Goal: Transaction & Acquisition: Purchase product/service

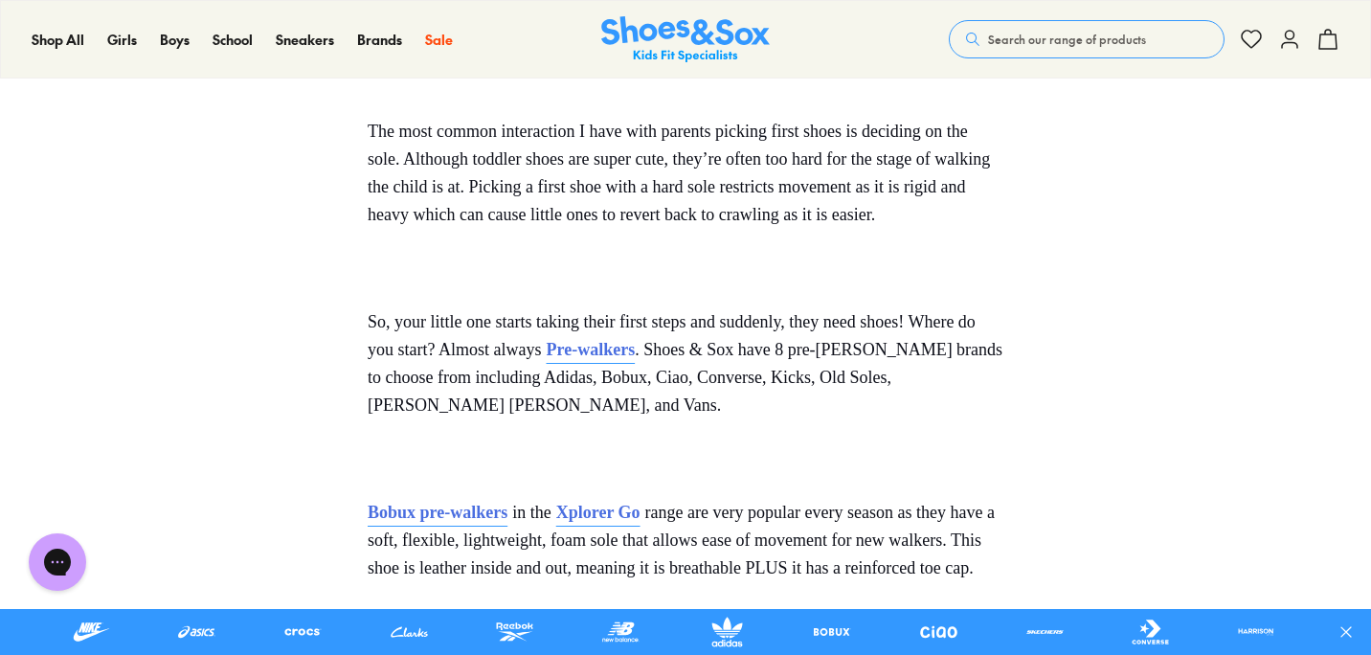
scroll to position [758, 0]
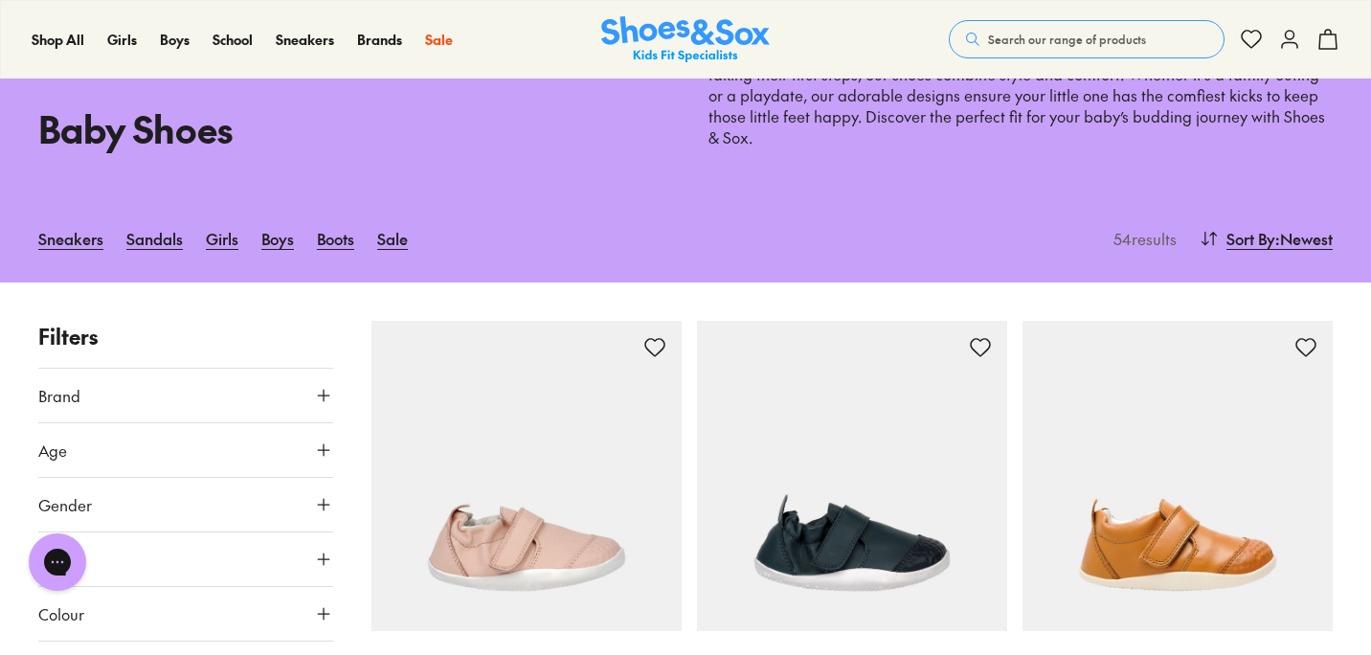
scroll to position [62, 0]
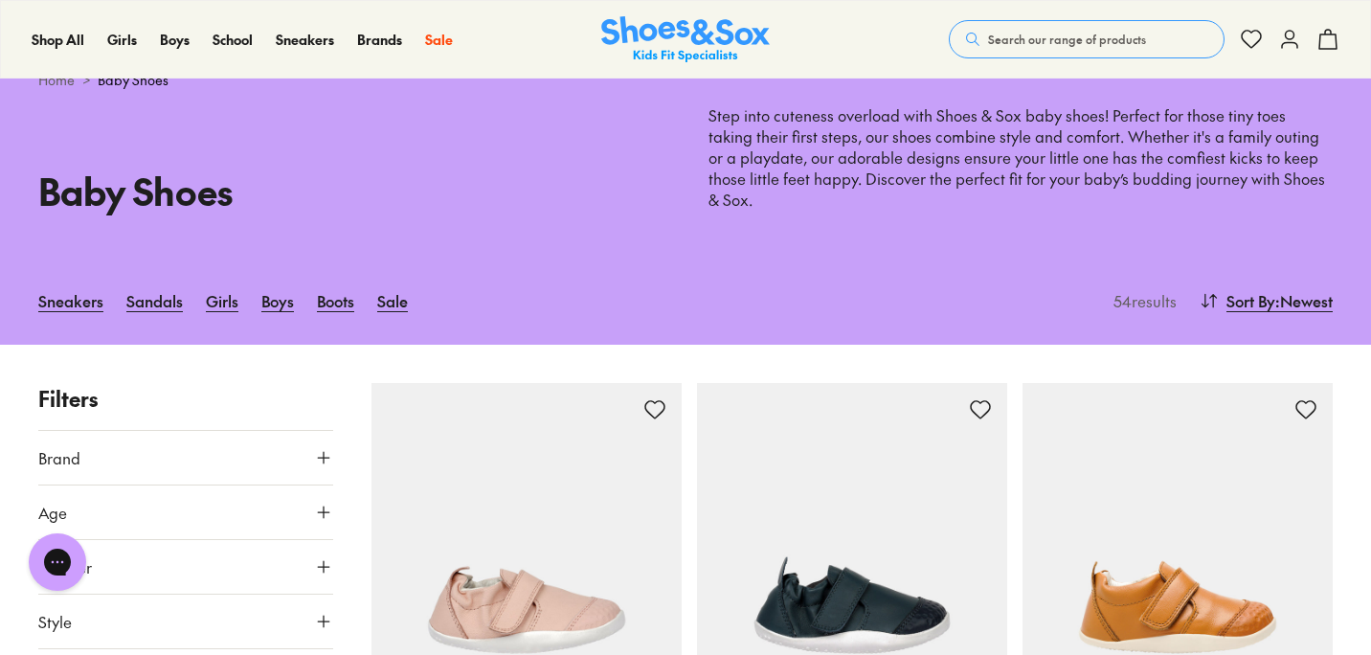
click at [370, 288] on div "Sneakers Sandals Girls Boys Boots Sale" at bounding box center [572, 301] width 1068 height 42
click at [384, 280] on link "Sale" at bounding box center [392, 301] width 31 height 42
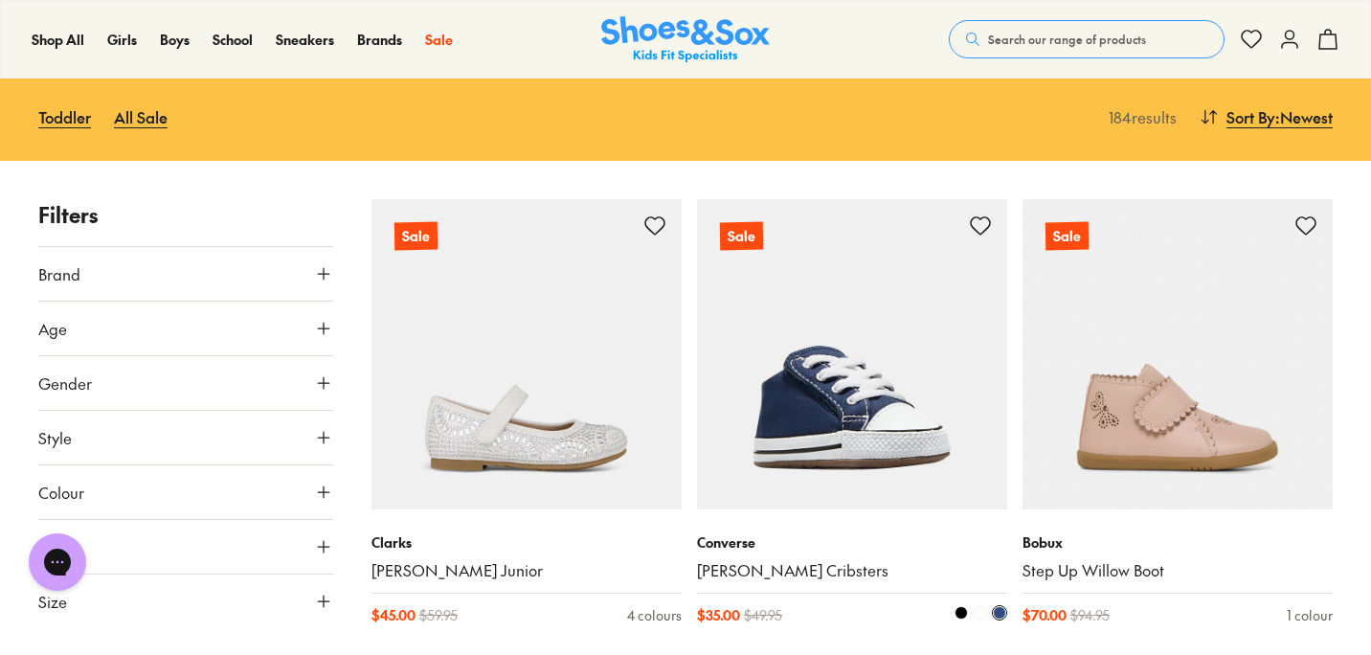
scroll to position [183, 0]
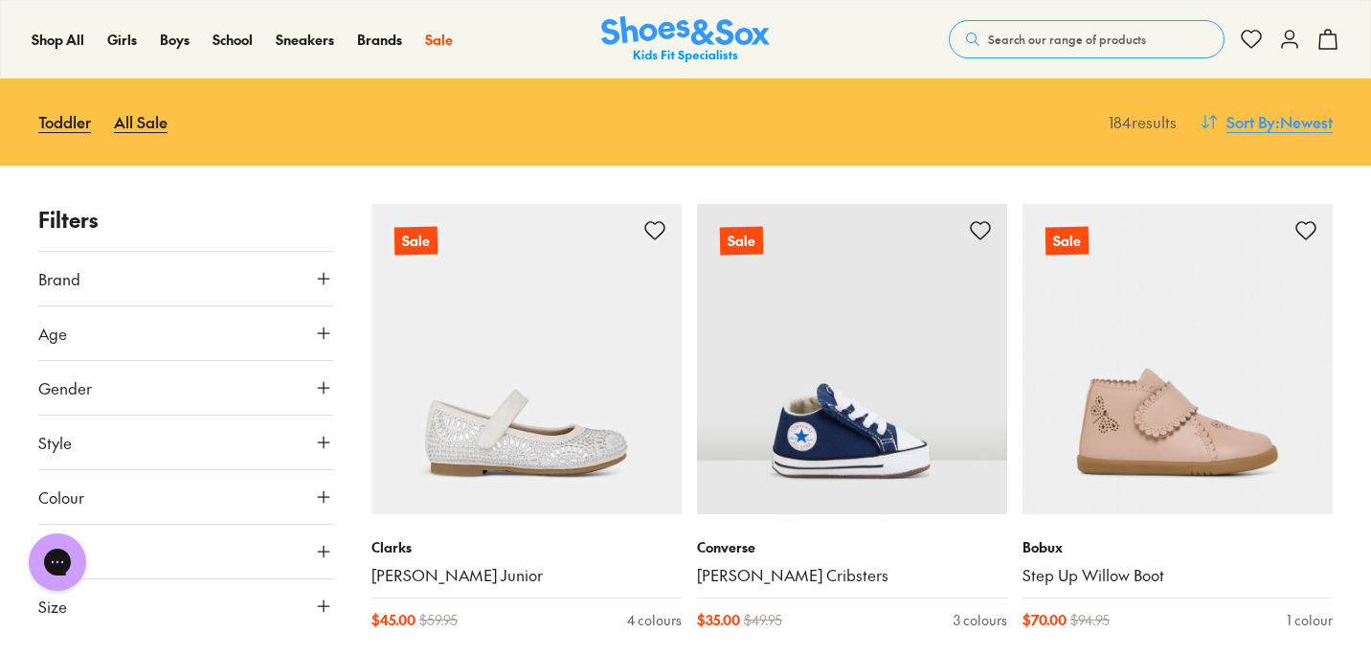
click at [1254, 124] on span "Sort By" at bounding box center [1250, 121] width 49 height 23
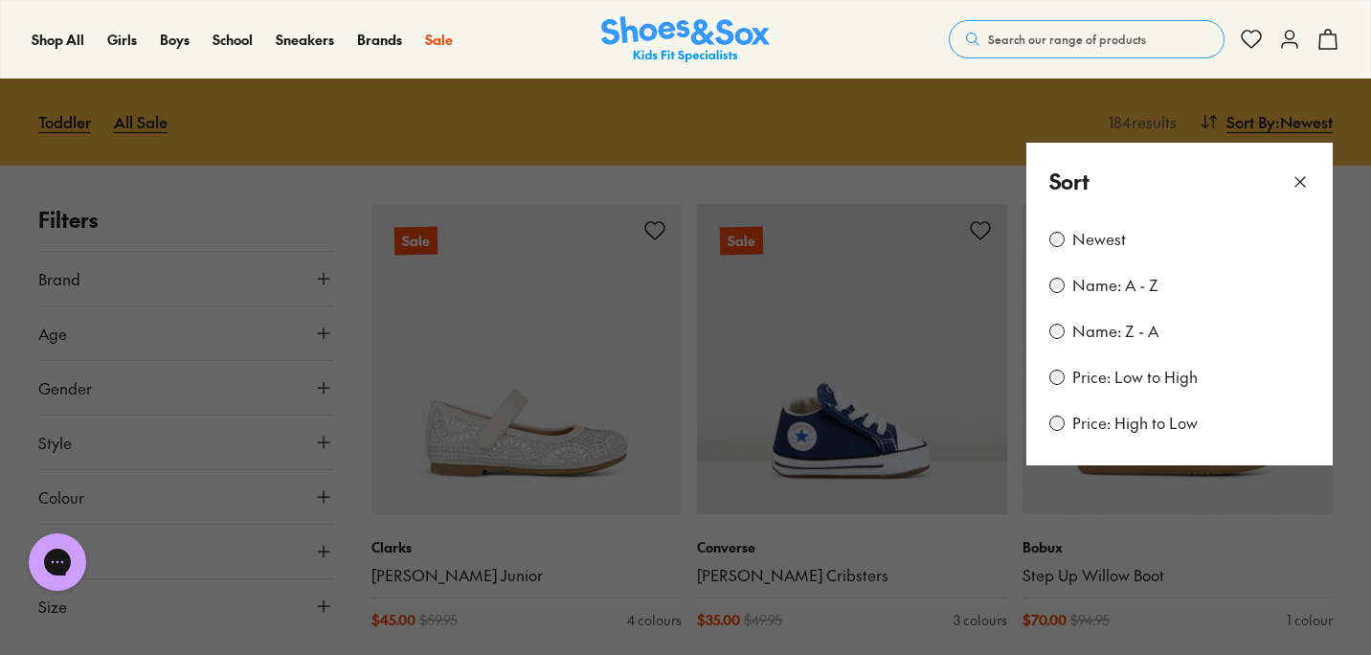
click at [1136, 379] on label "Price: Low to High" at bounding box center [1134, 377] width 125 height 21
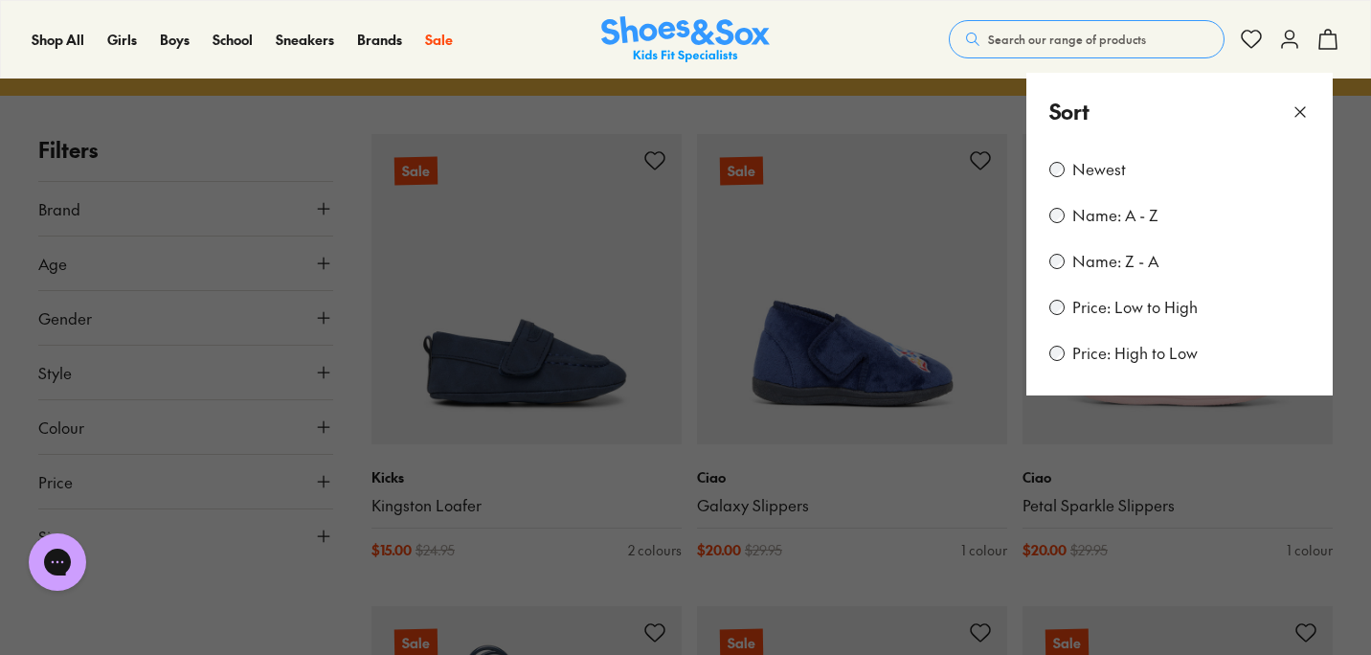
click at [943, 80] on button at bounding box center [685, 327] width 1371 height 655
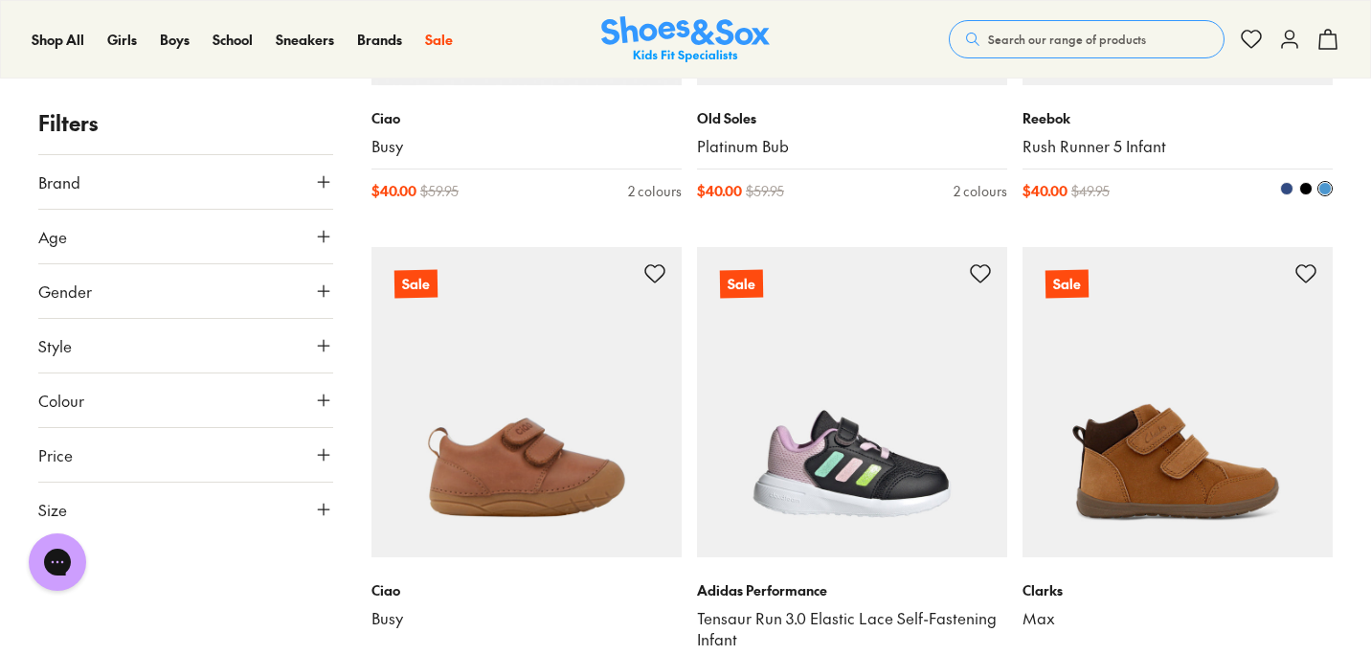
scroll to position [4541, 0]
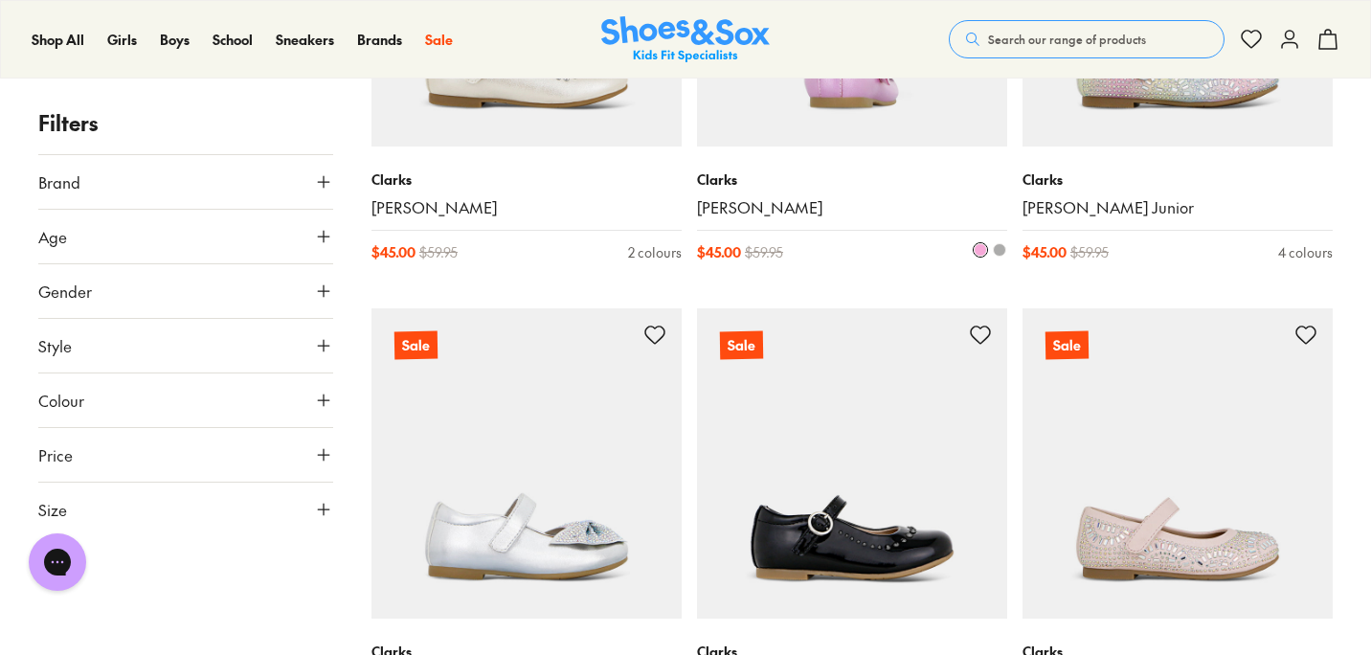
scroll to position [9604, 0]
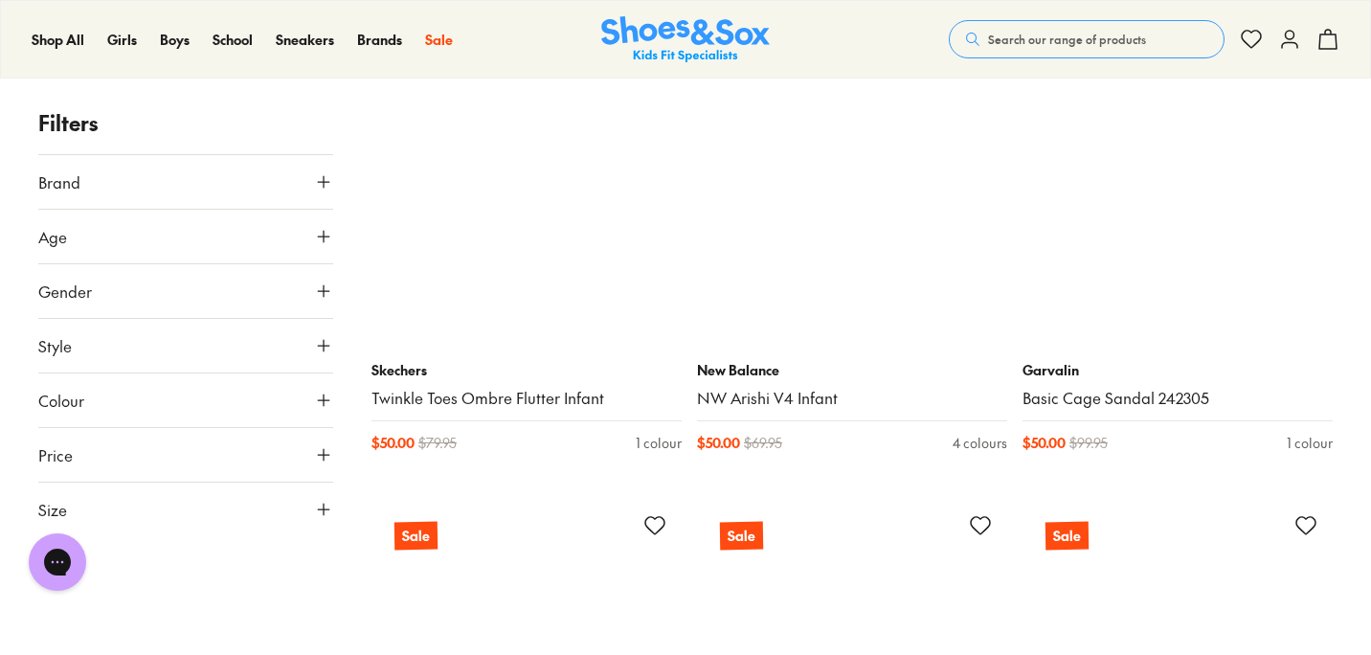
scroll to position [14578, 0]
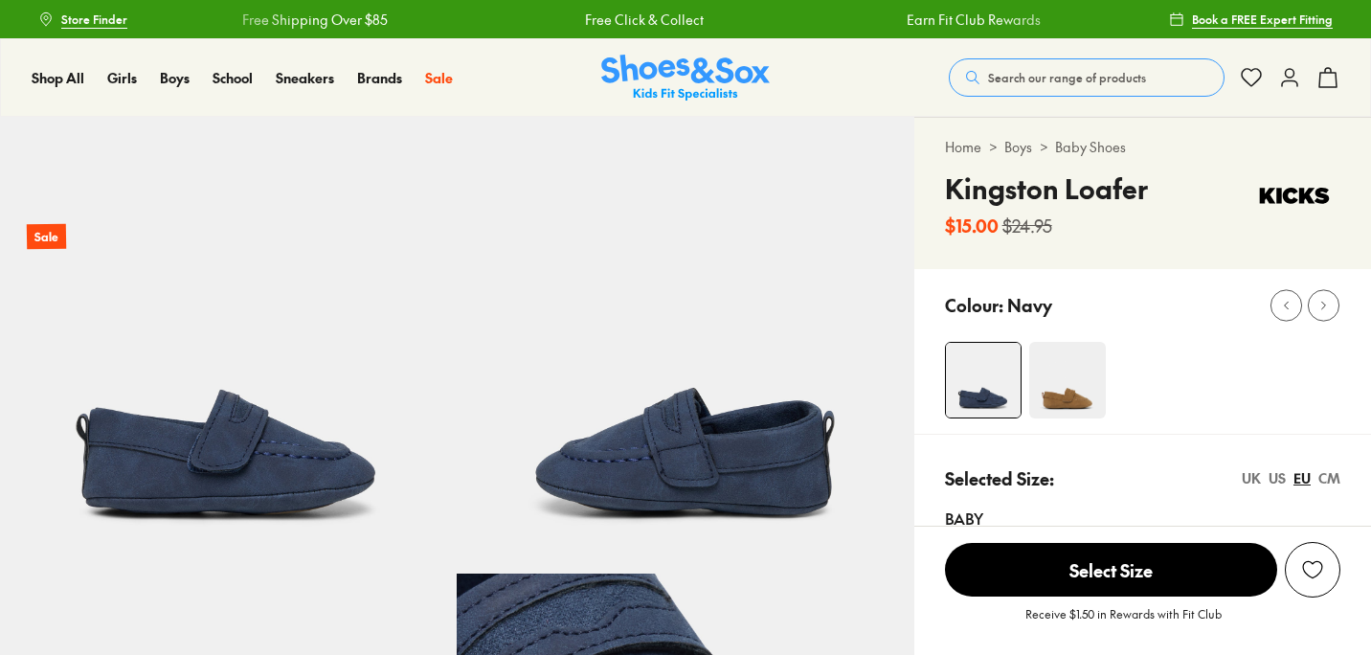
select select "*"
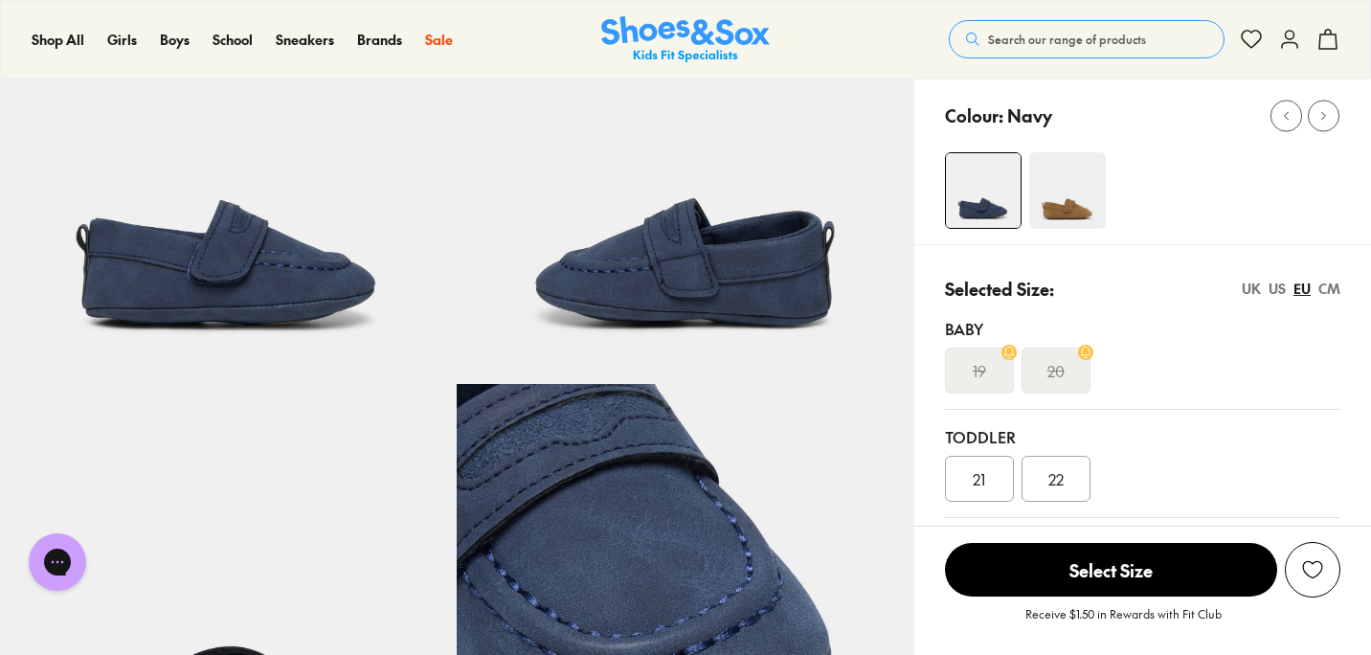
scroll to position [133, 0]
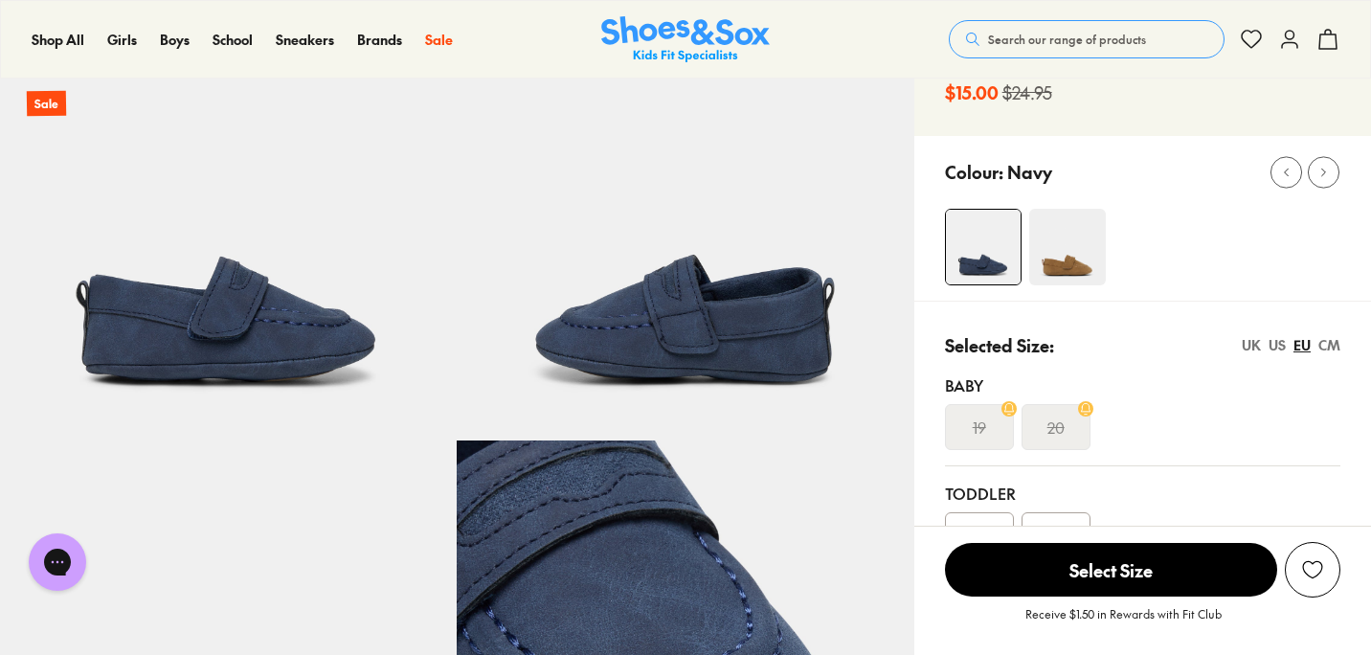
click at [1066, 269] on img at bounding box center [1067, 247] width 77 height 77
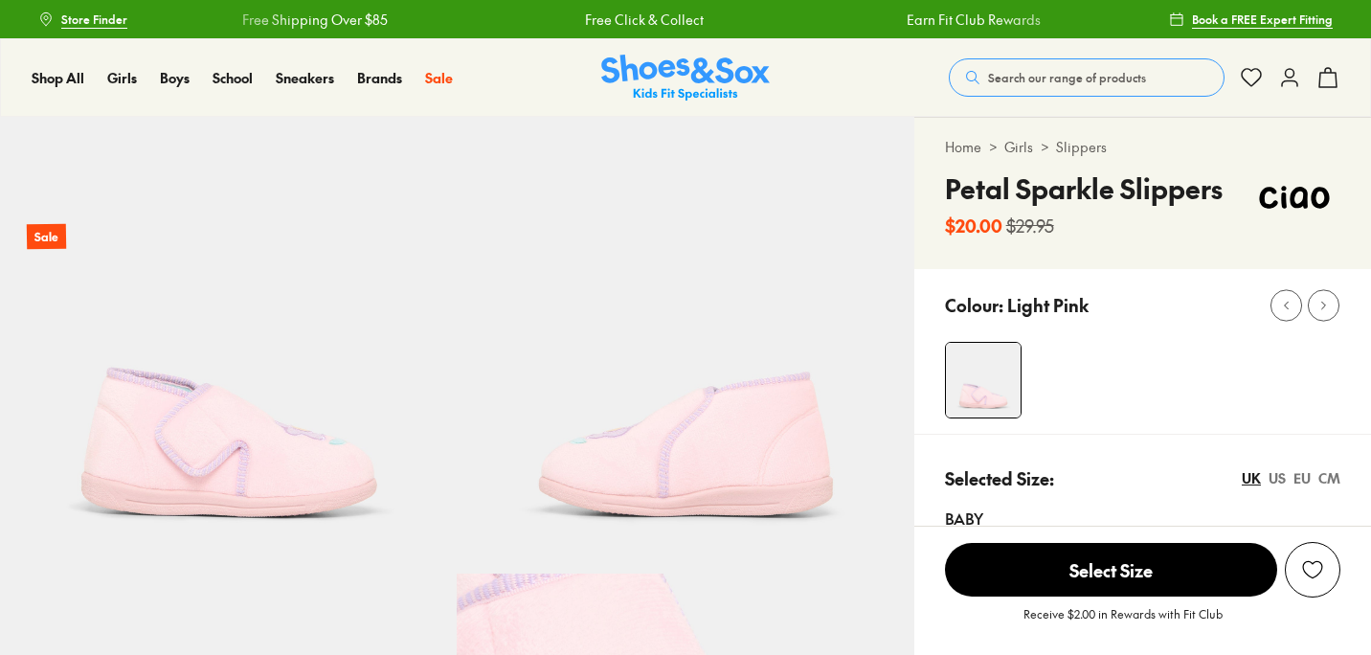
select select "*"
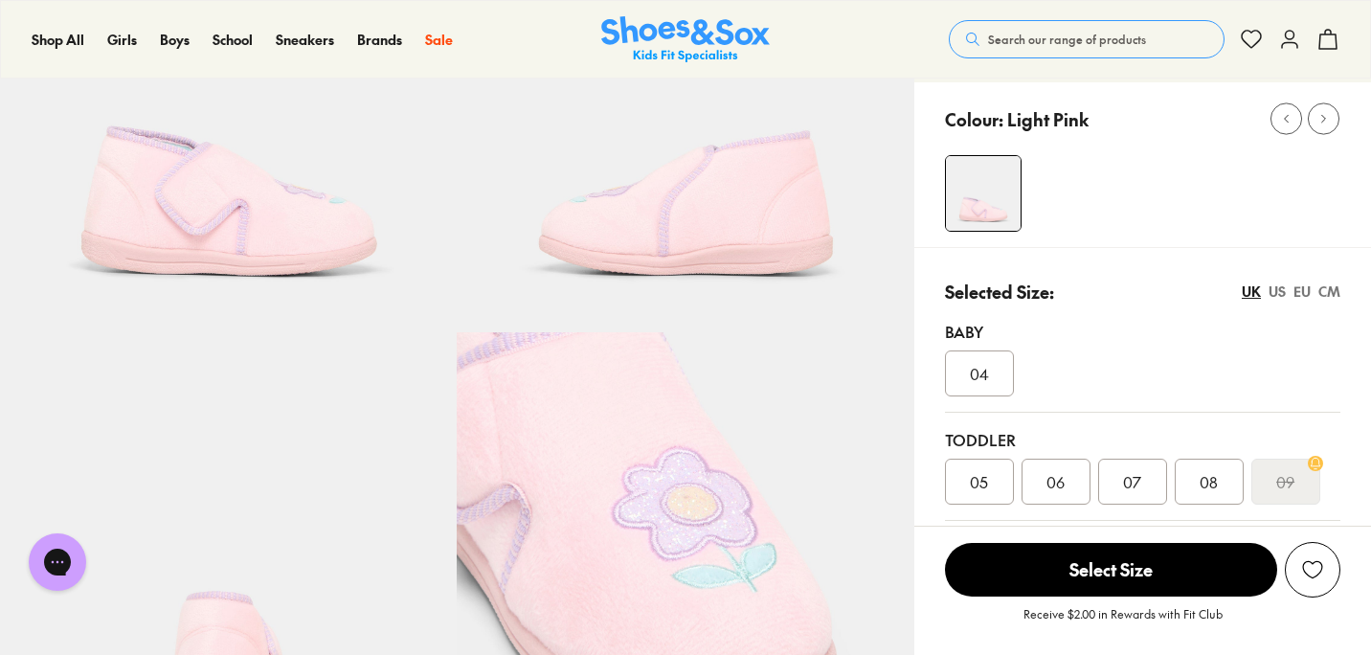
scroll to position [240, 0]
click at [989, 489] on div "05" at bounding box center [979, 483] width 69 height 46
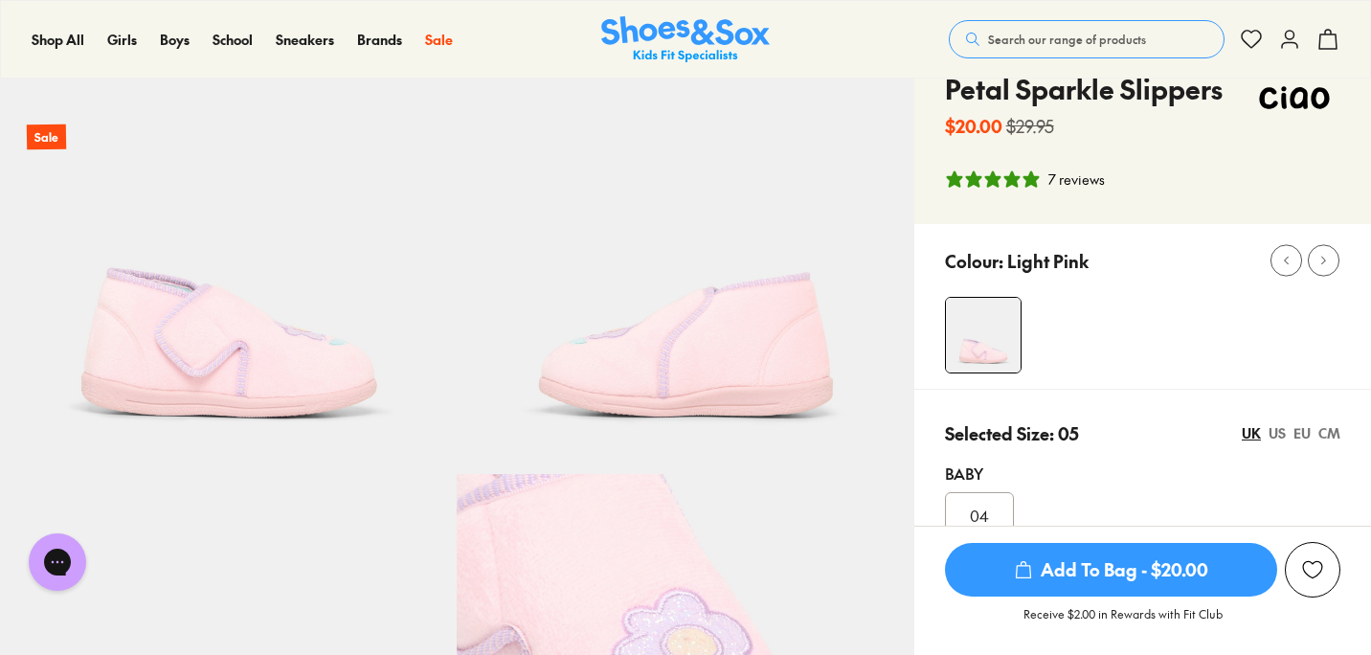
scroll to position [99, 0]
click at [1070, 169] on div "Home > Girls > Slippers Petal Sparkle Slippers $20.00 $29.95 7 reviews" at bounding box center [1142, 122] width 457 height 206
click at [1070, 179] on div "7 reviews" at bounding box center [1076, 180] width 56 height 20
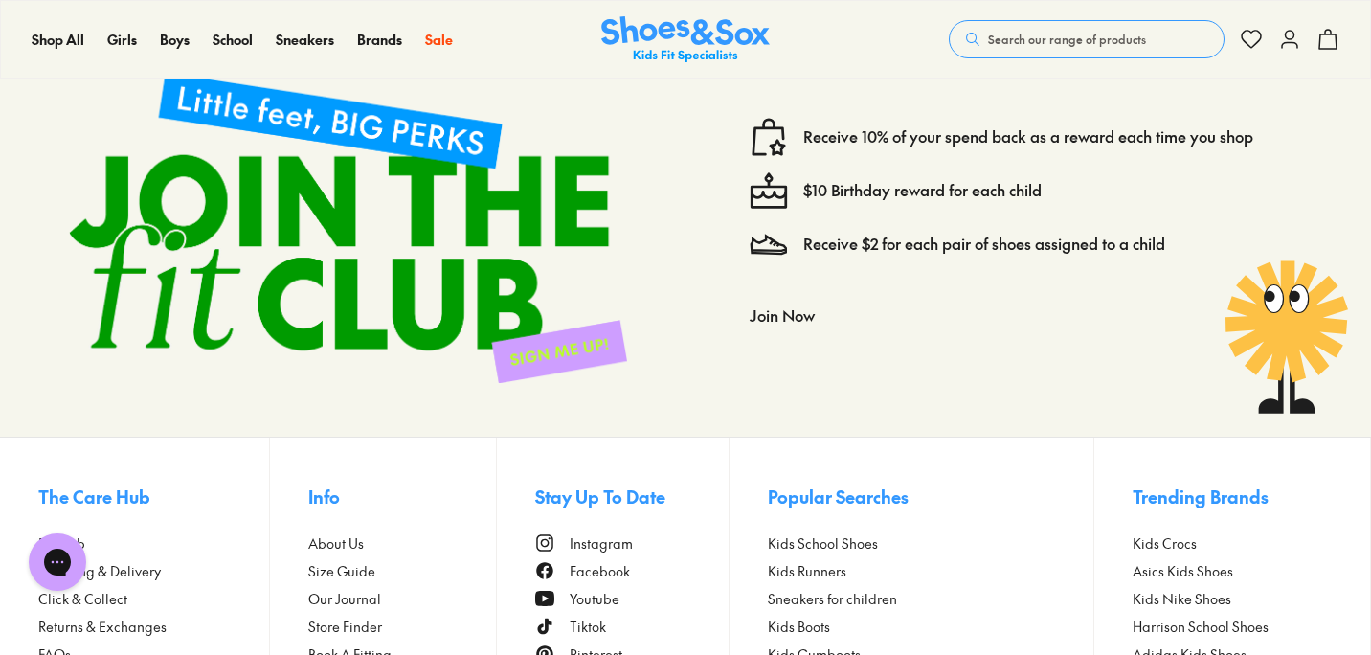
scroll to position [3682, 0]
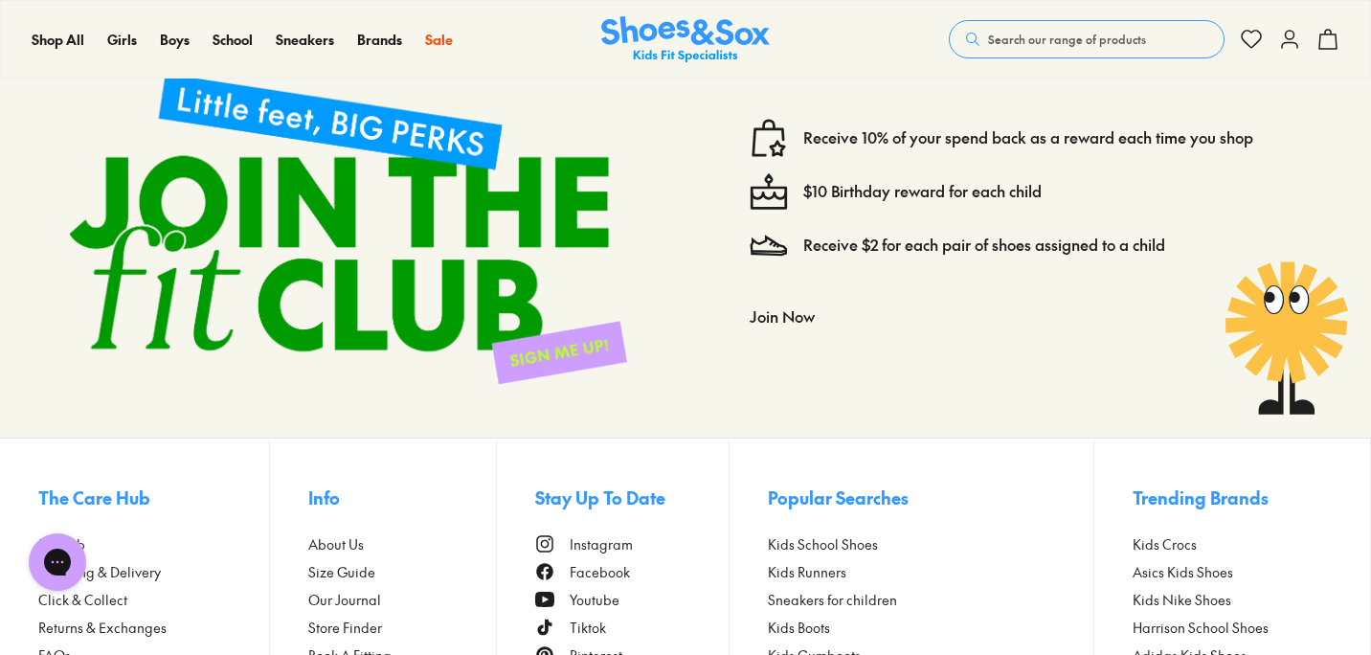
click at [1113, 342] on div "Join Now Login or create a Fit Club account Receive 10% cashback for your next …" at bounding box center [1034, 355] width 568 height 120
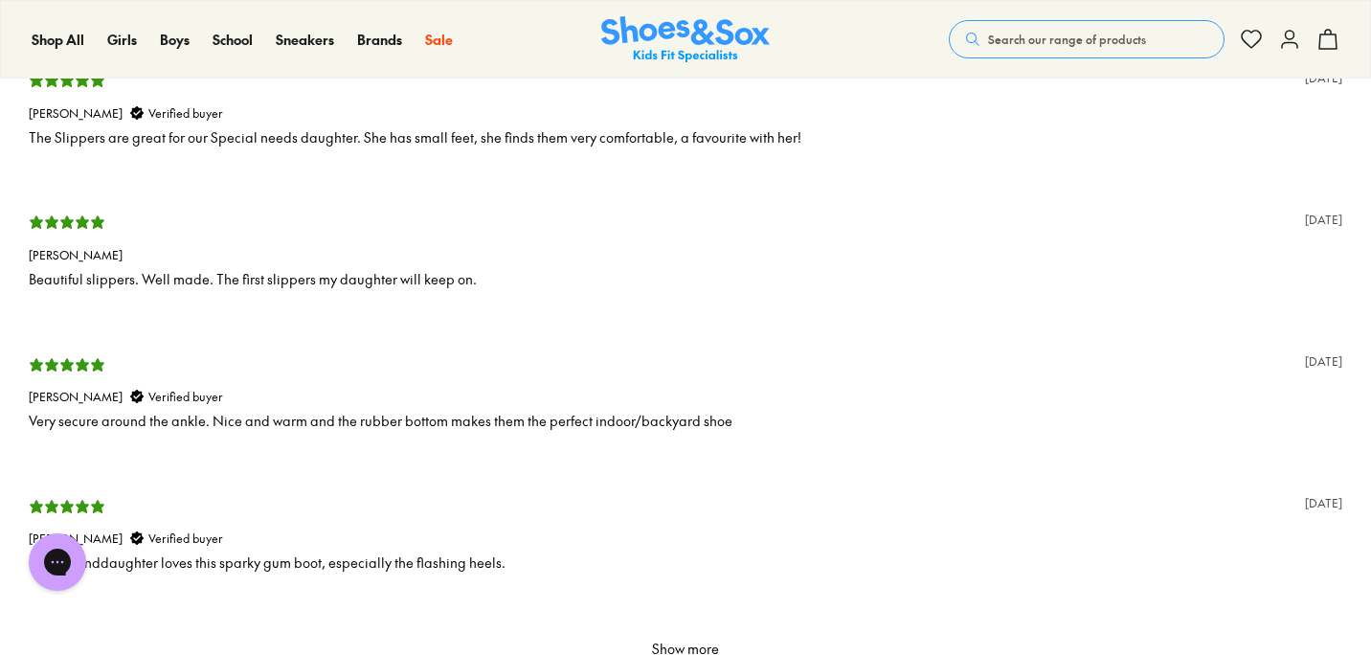
scroll to position [3662, 0]
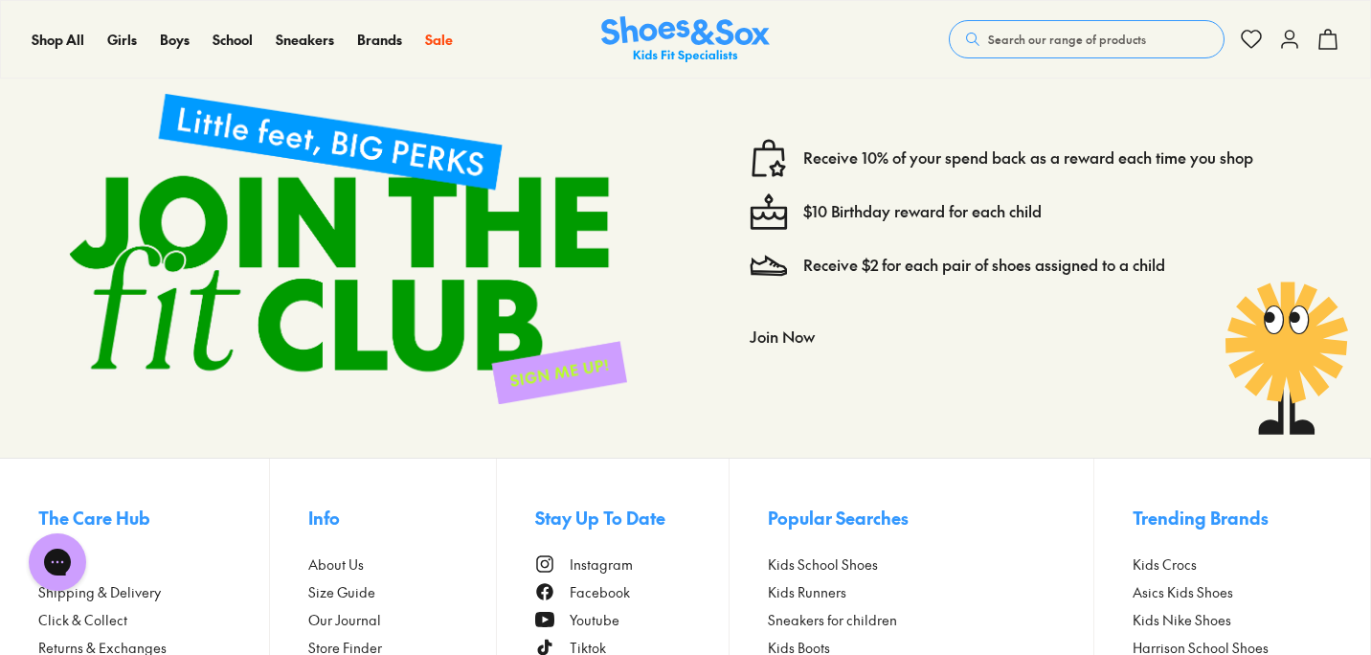
click at [470, 332] on img at bounding box center [347, 248] width 619 height 372
click at [537, 368] on img at bounding box center [347, 248] width 619 height 372
click at [798, 328] on button "Join Now" at bounding box center [782, 336] width 65 height 42
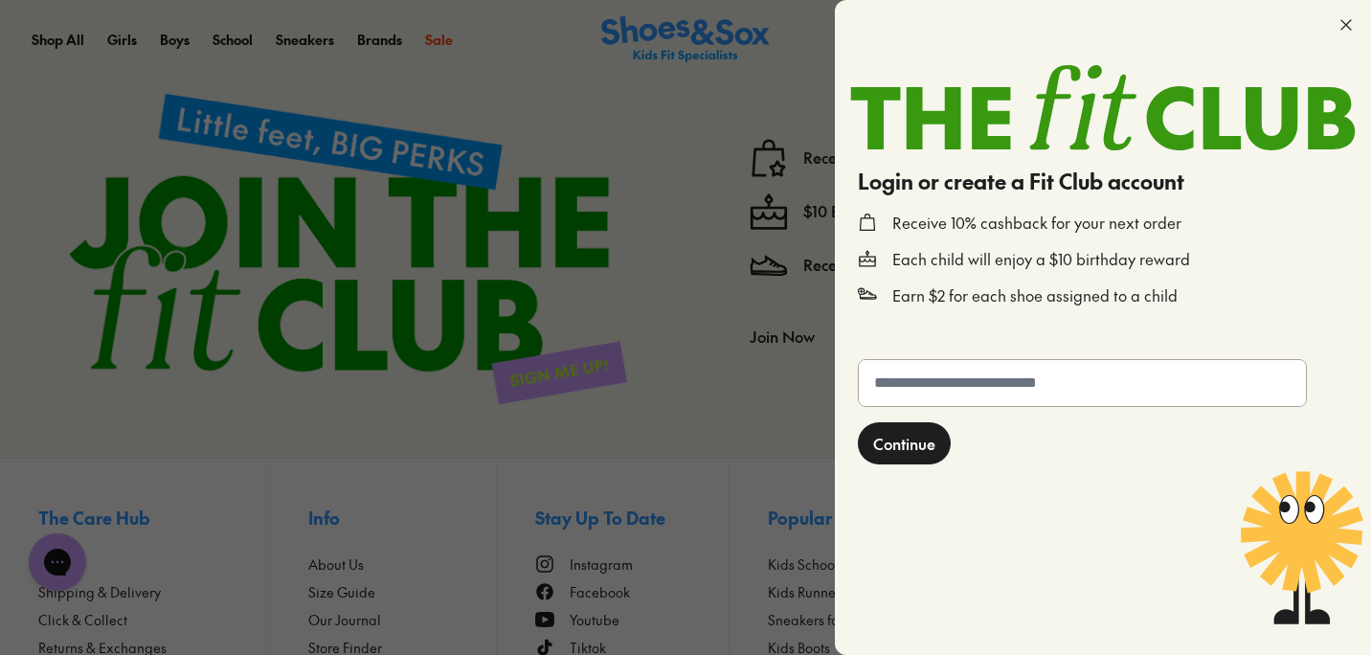
click at [996, 409] on form "Continue" at bounding box center [1103, 495] width 506 height 288
click at [1000, 394] on input "text" at bounding box center [1082, 383] width 447 height 46
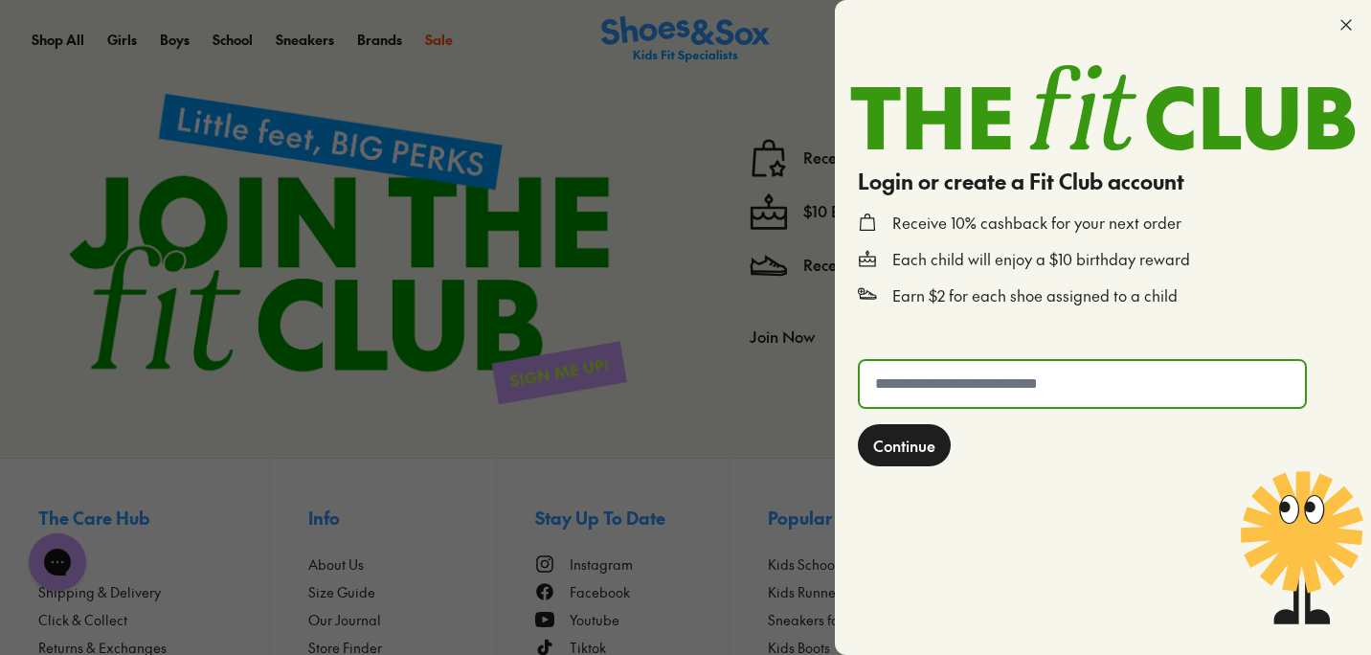
type input "**********"
click at [923, 436] on span "Continue" at bounding box center [904, 445] width 62 height 23
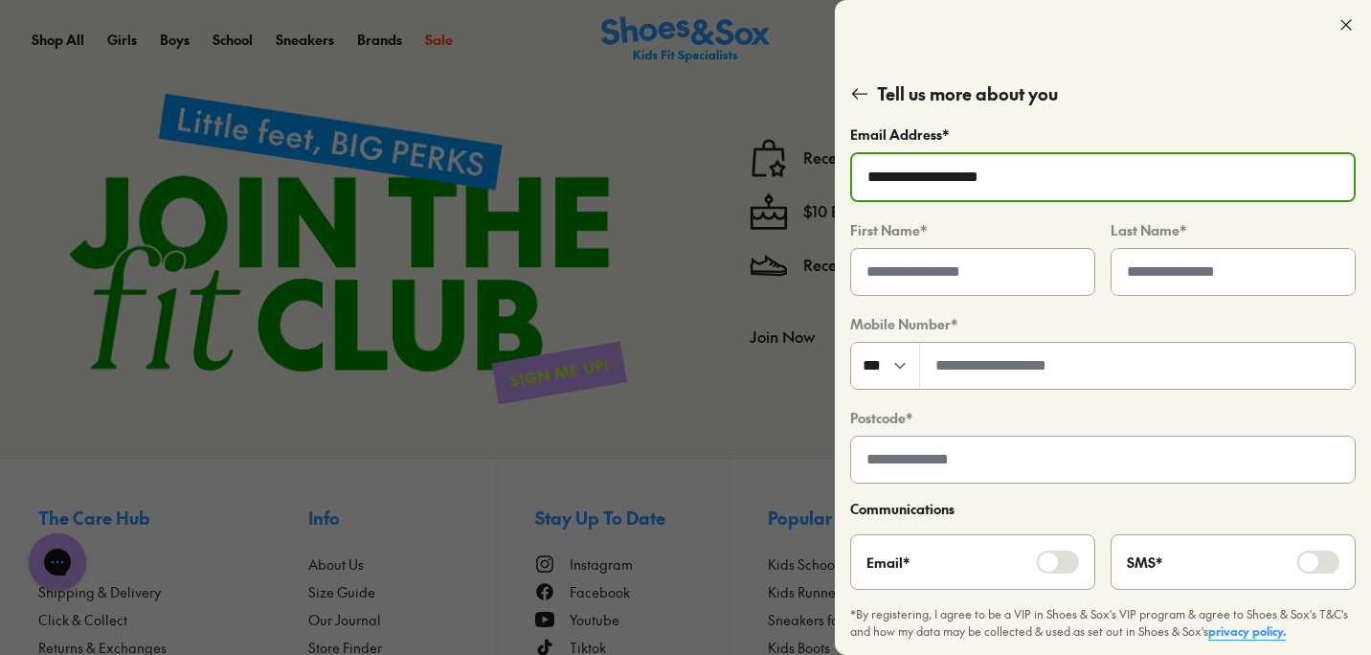
click at [982, 282] on input "text" at bounding box center [972, 272] width 243 height 46
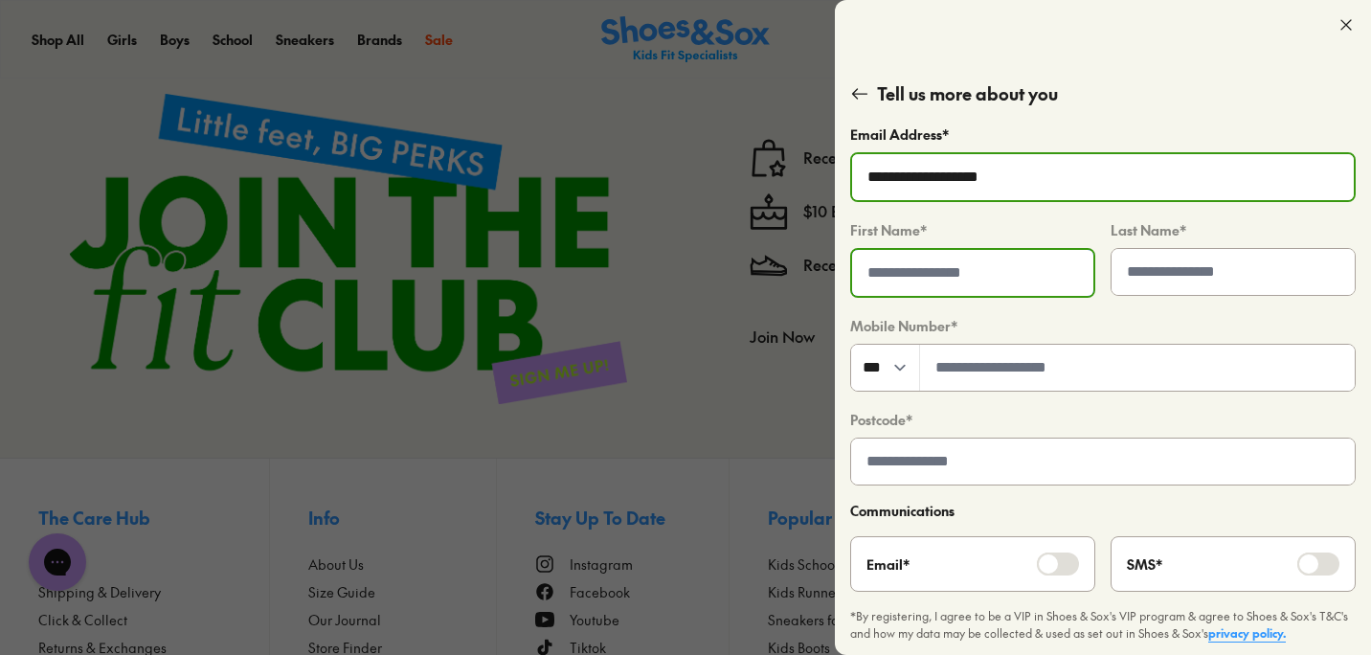
type input "**********"
type input "****"
type input "*********"
type input "****"
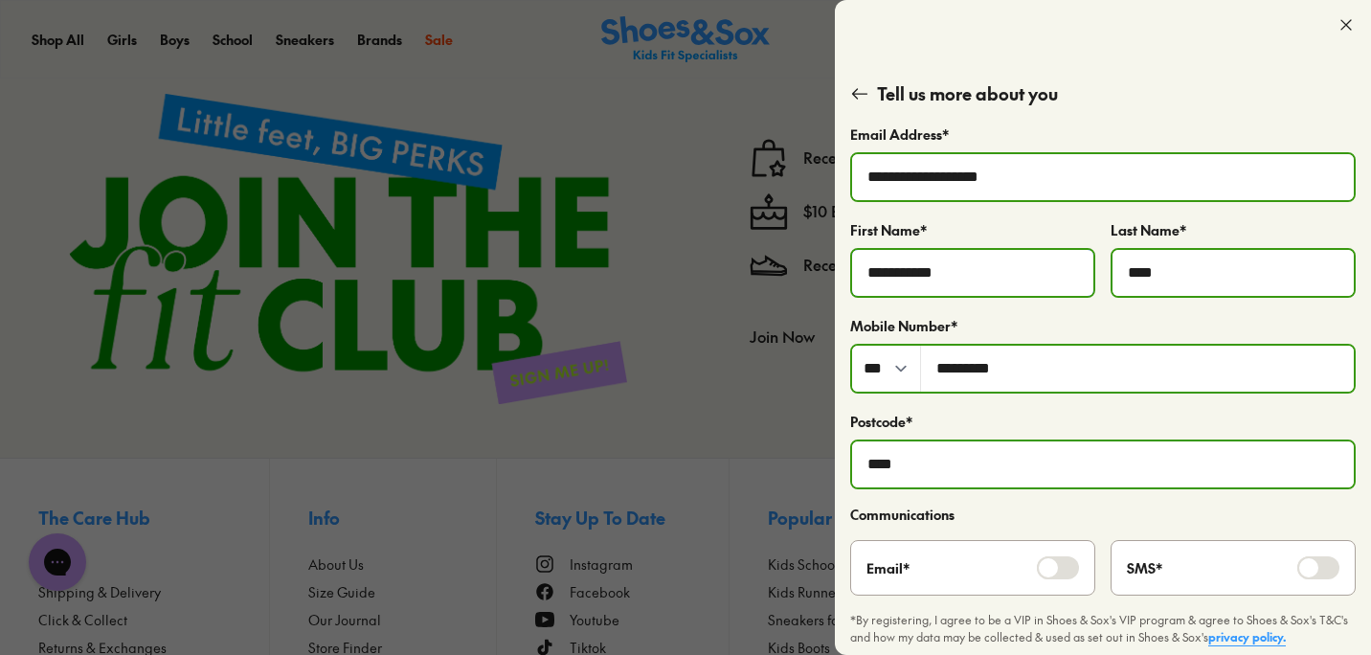
scroll to position [56, 0]
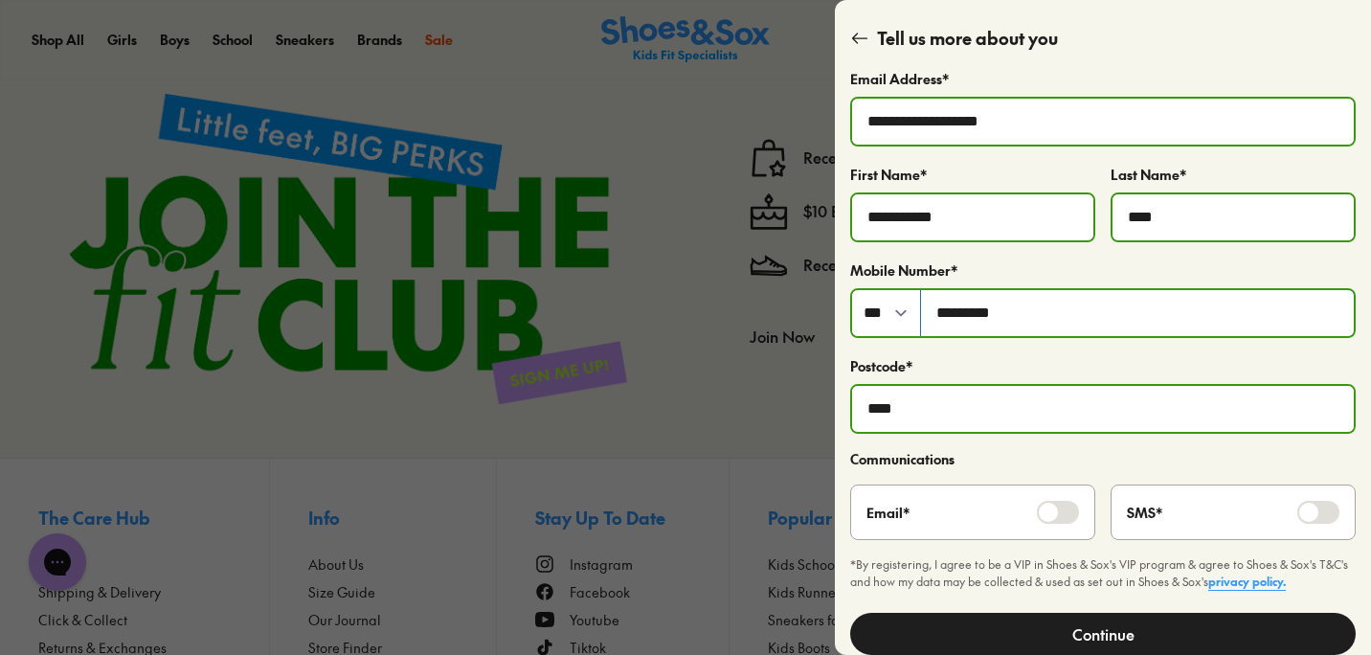
click at [933, 300] on input "*********" at bounding box center [1137, 313] width 433 height 46
click at [956, 408] on input "****" at bounding box center [1103, 409] width 502 height 46
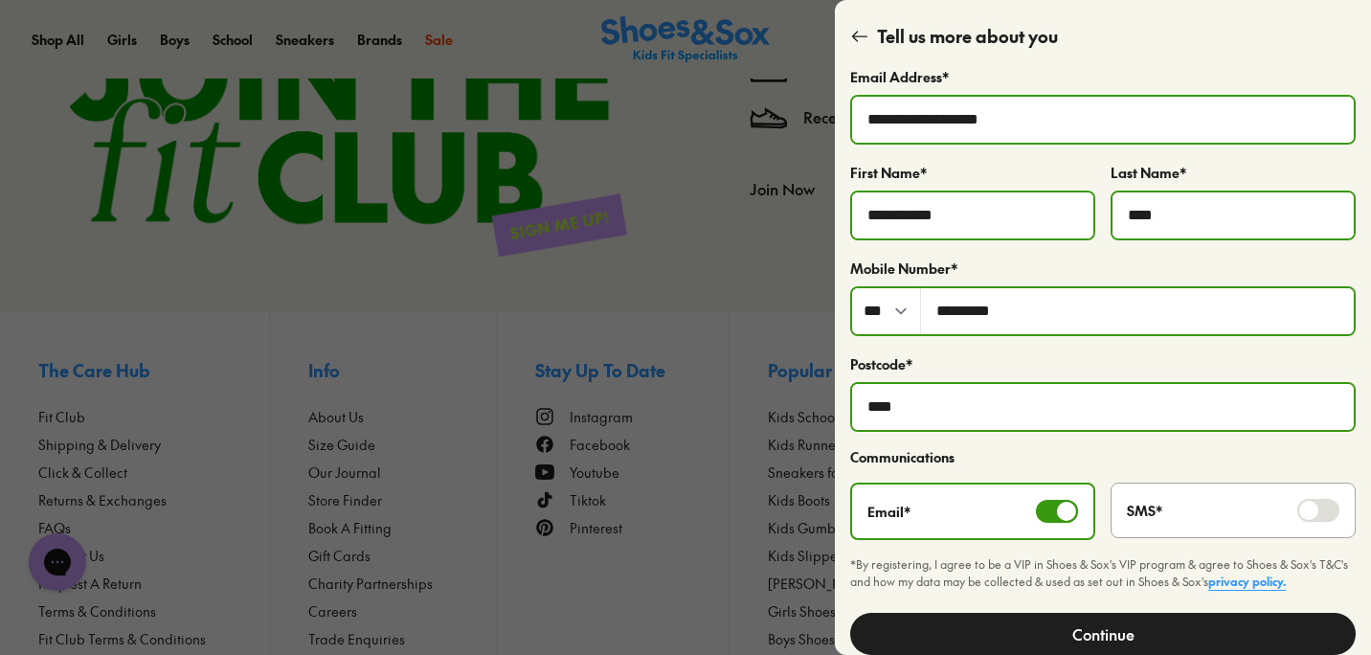
scroll to position [3892, 0]
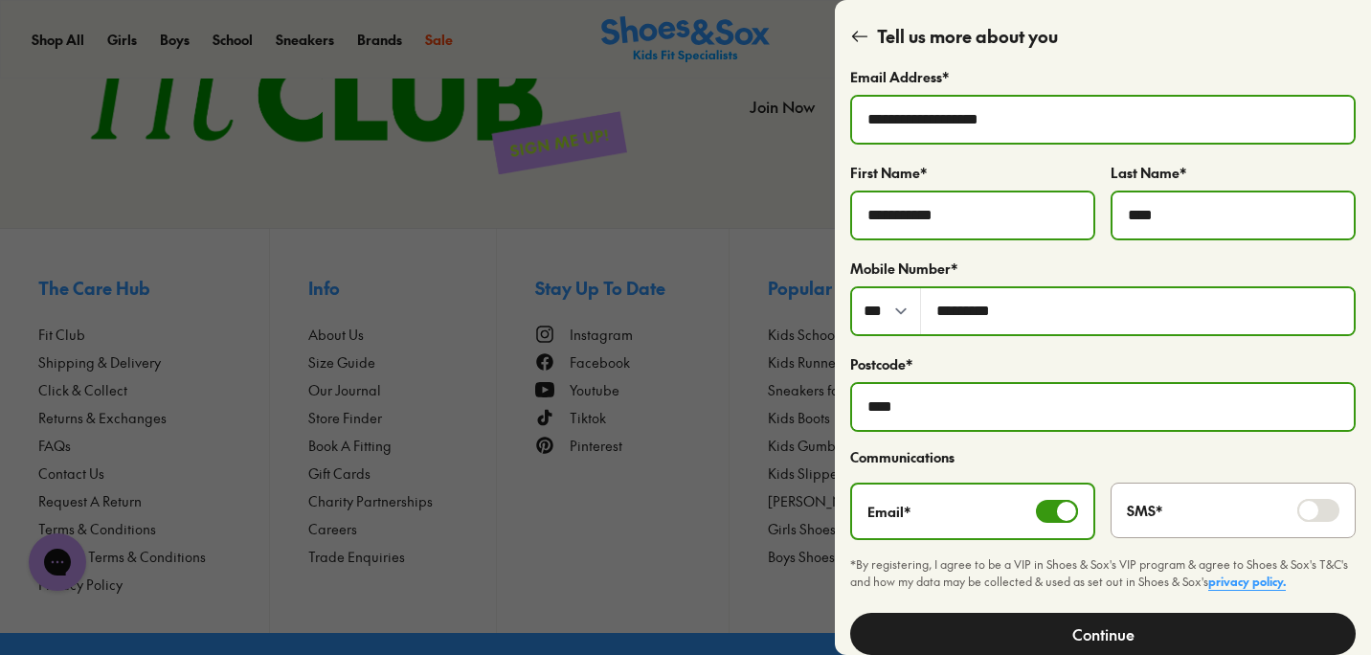
click at [1163, 631] on button "Continue" at bounding box center [1103, 634] width 506 height 42
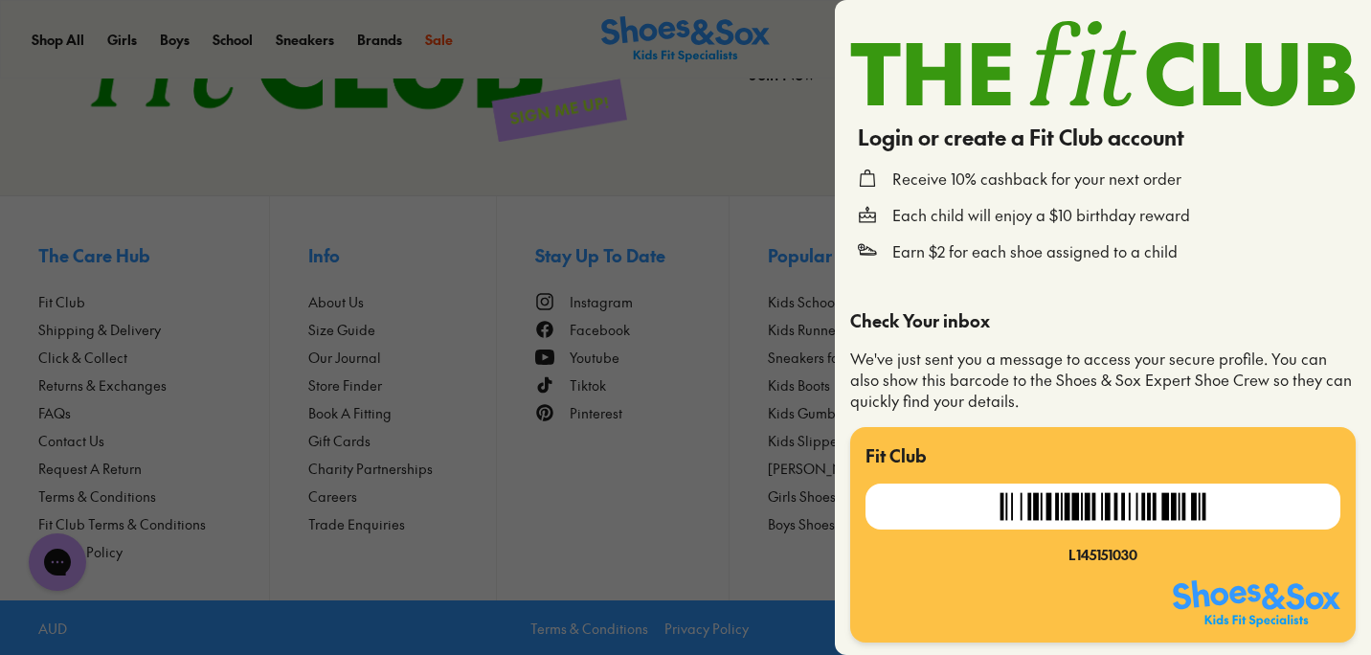
scroll to position [3918, 0]
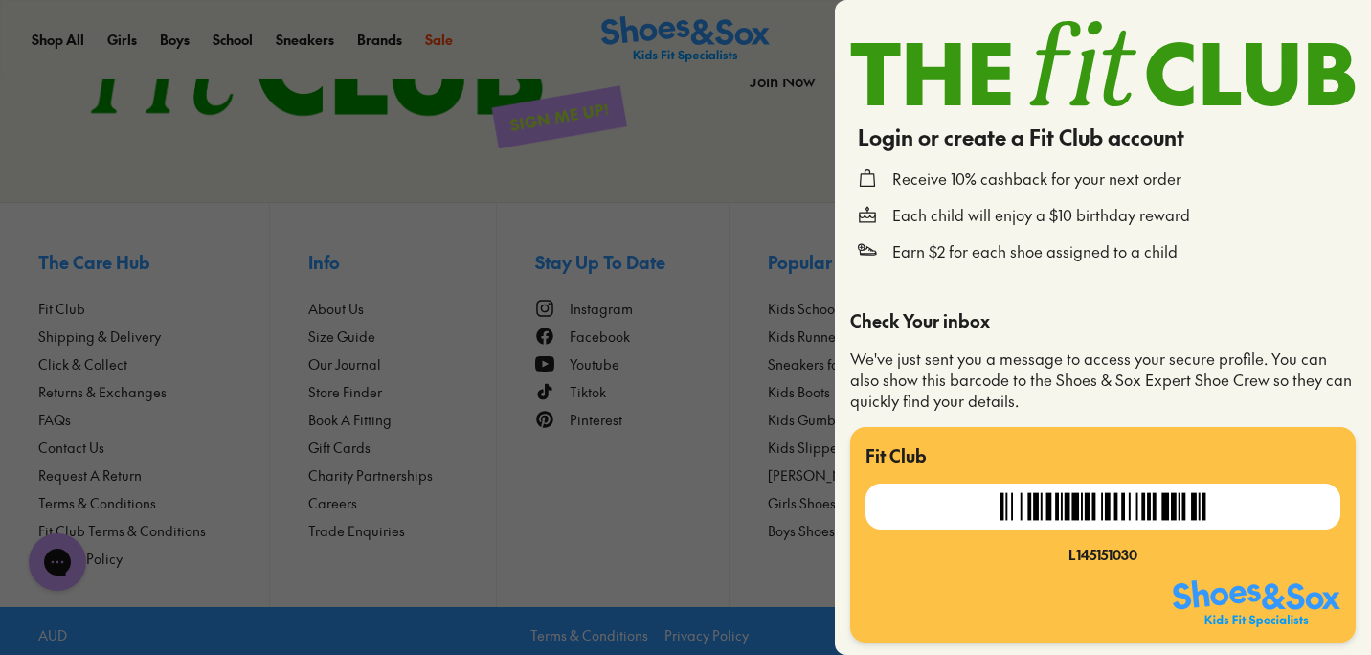
click at [784, 169] on div at bounding box center [685, 327] width 1371 height 655
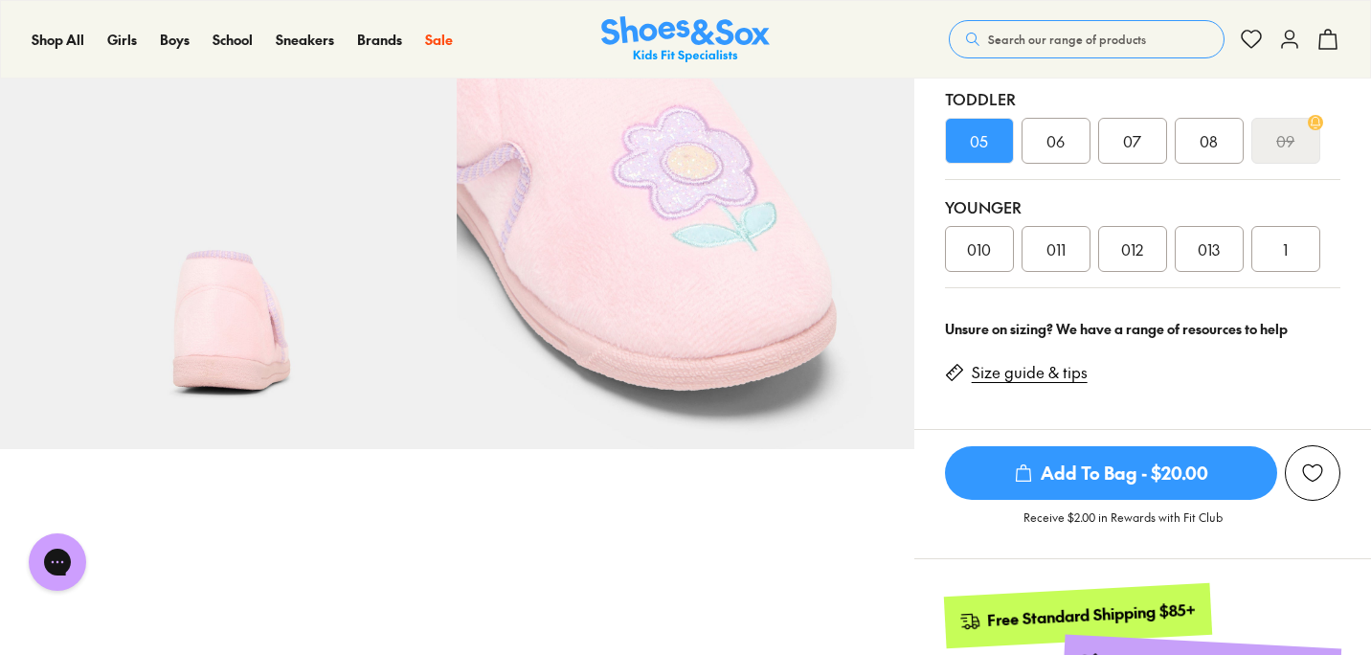
scroll to position [0, 0]
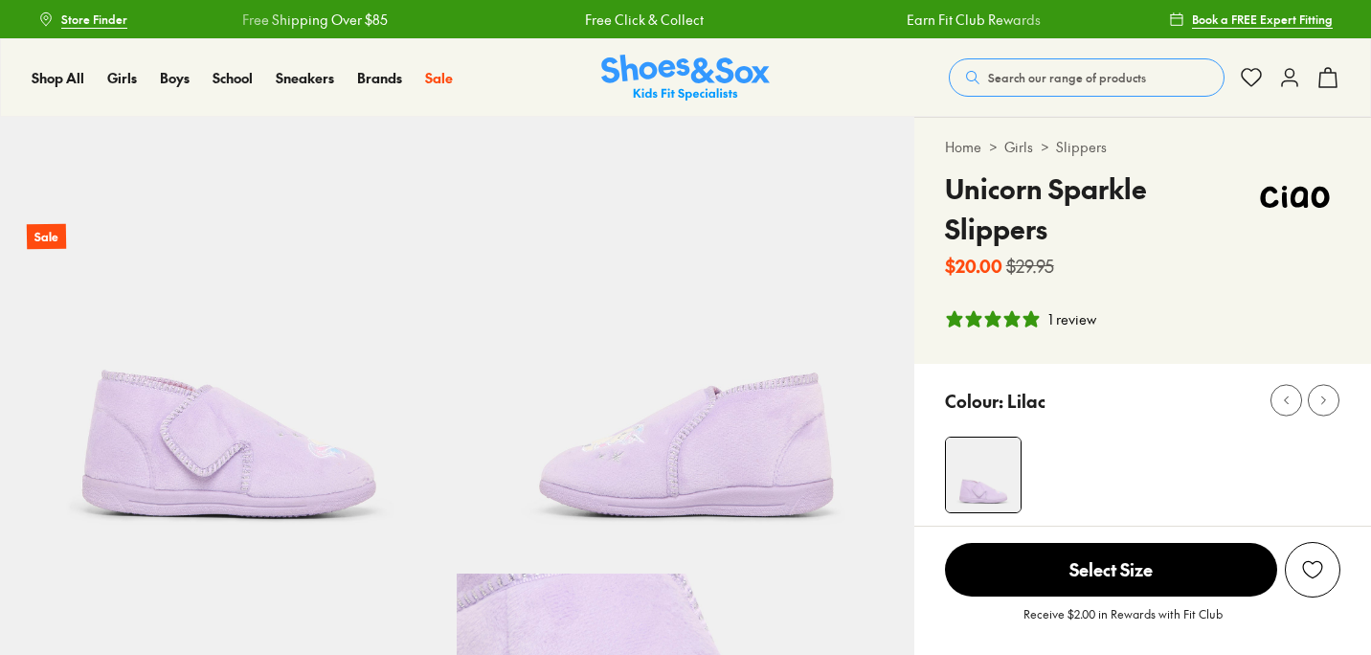
select select "*"
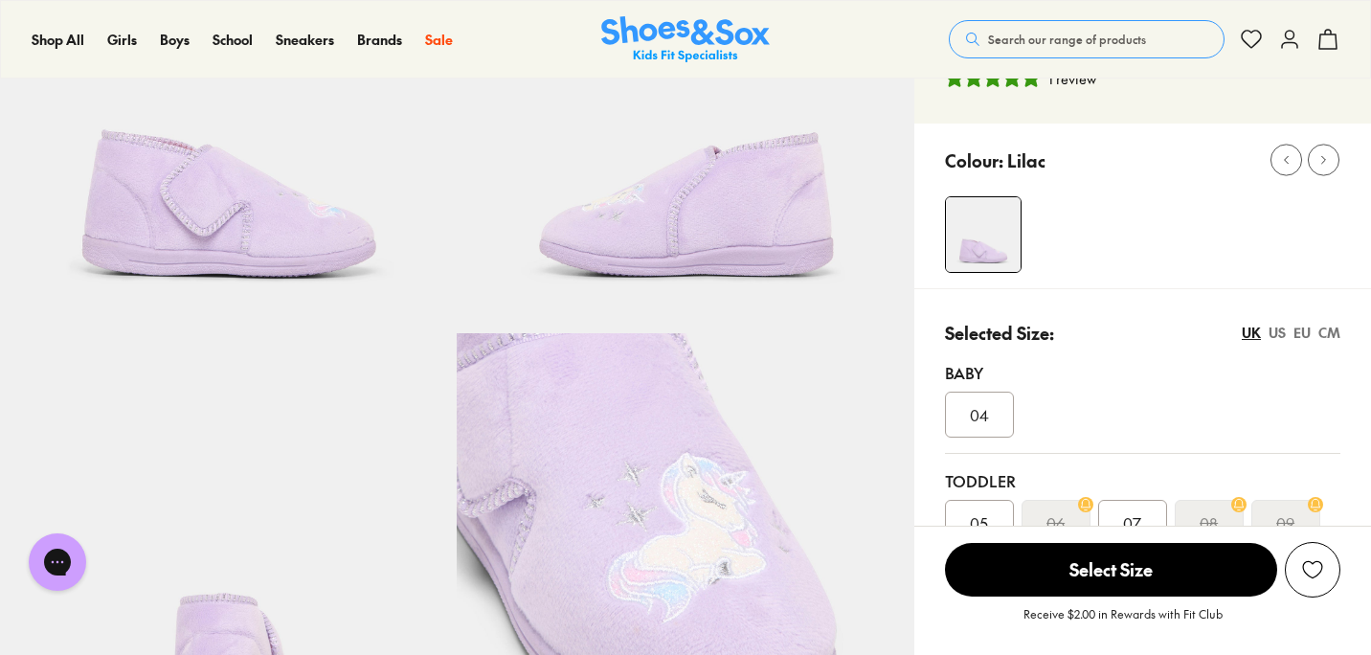
scroll to position [287, 0]
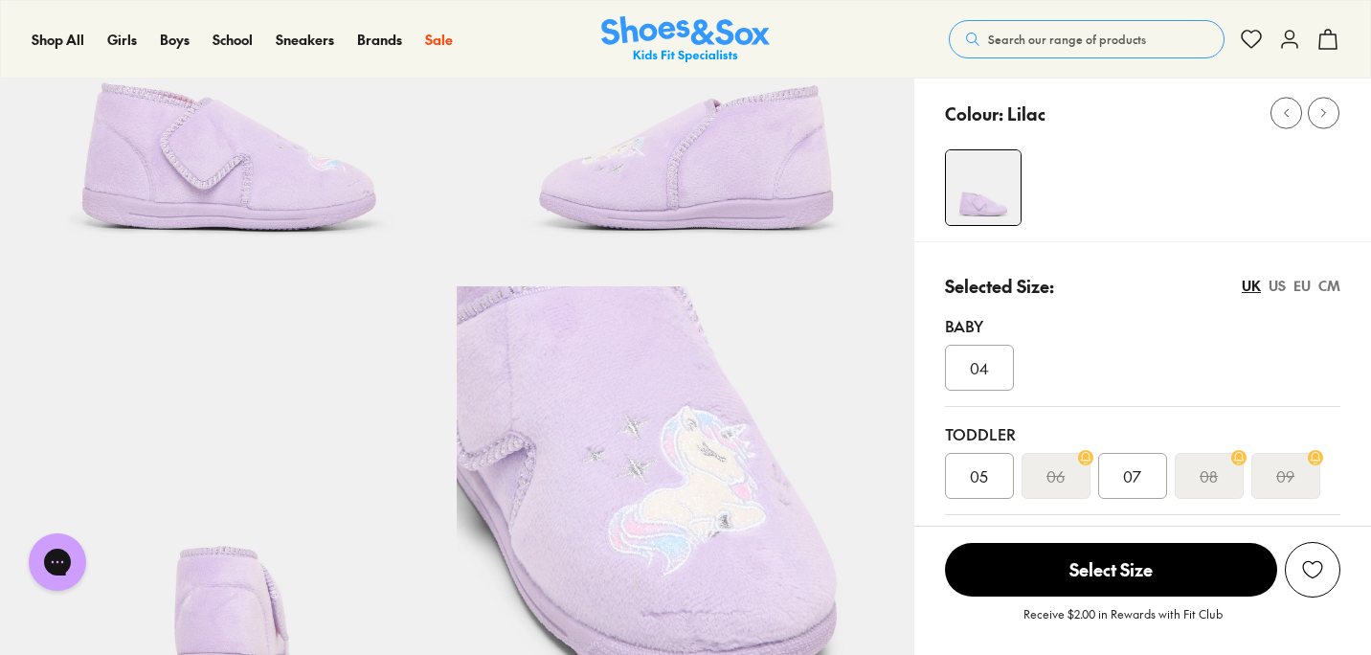
click at [1003, 477] on div "05" at bounding box center [979, 476] width 69 height 46
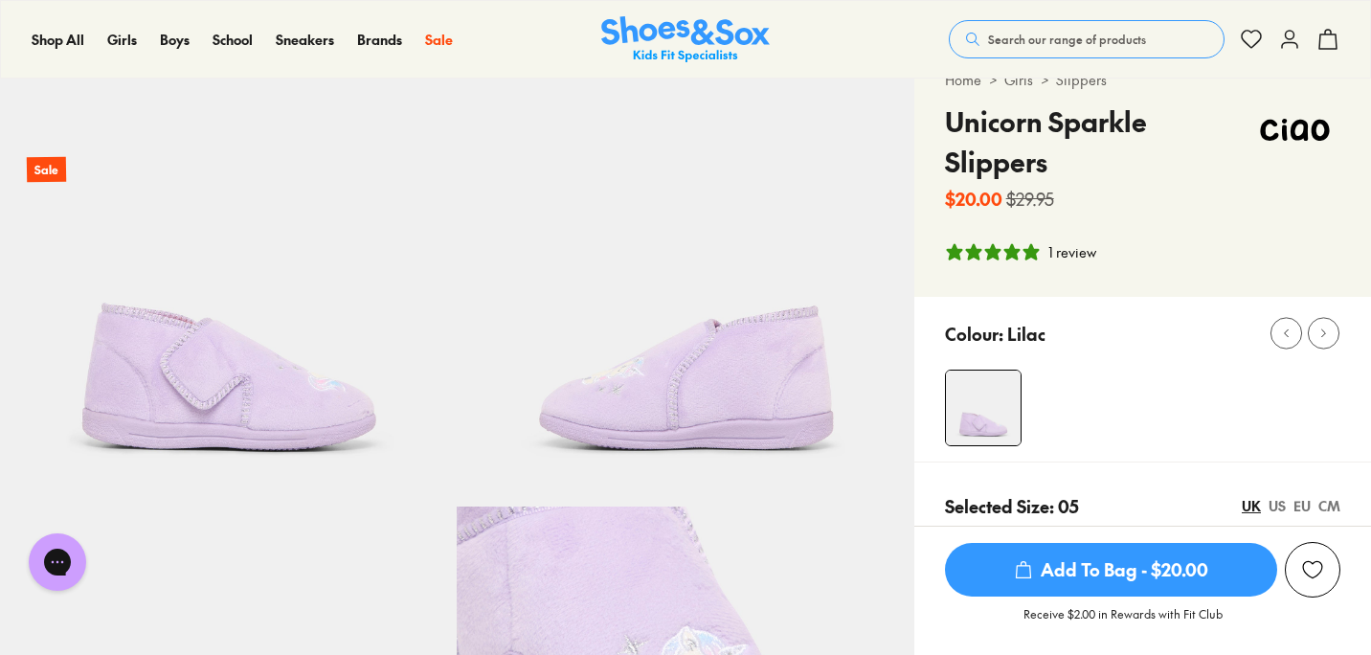
scroll to position [64, 0]
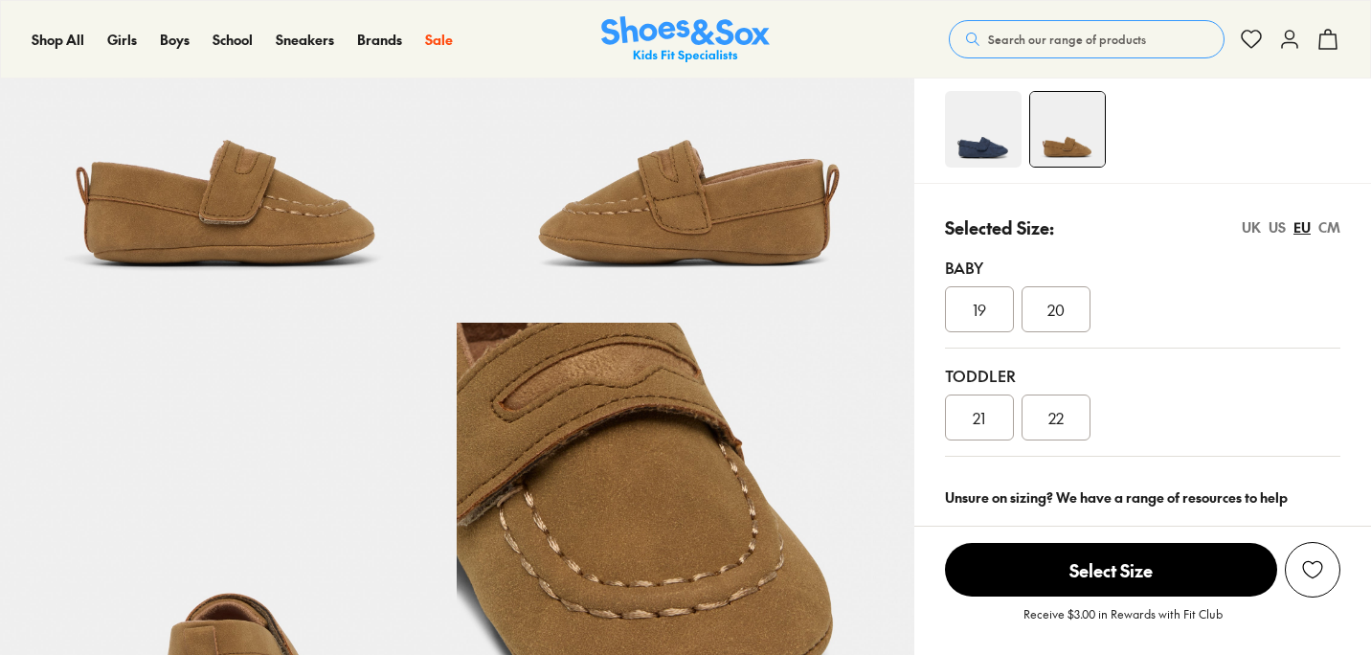
select select "*"
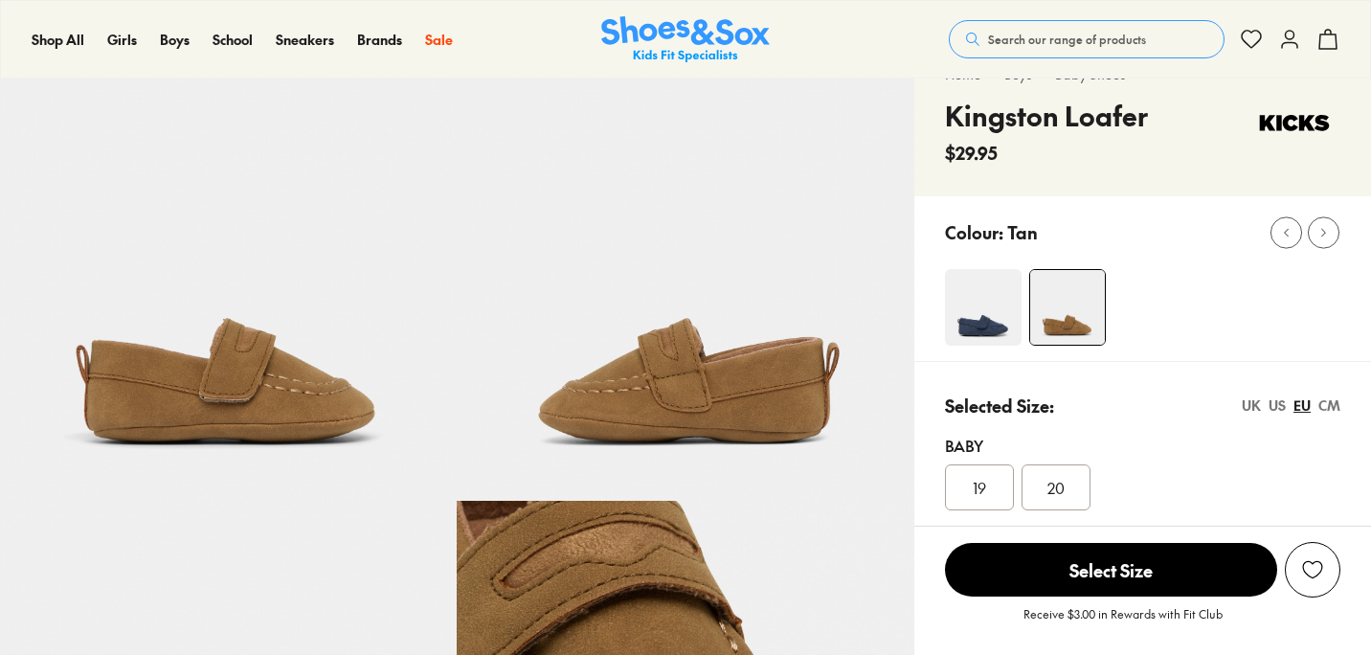
scroll to position [62, 0]
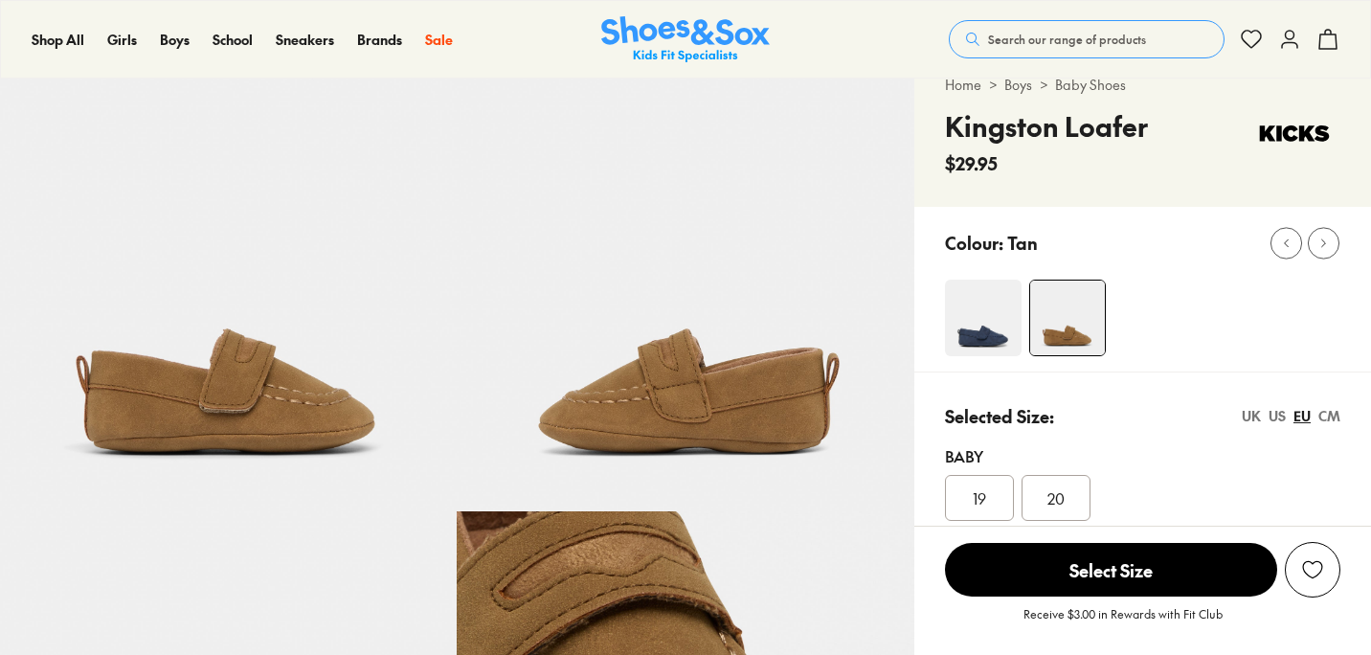
click at [982, 321] on img at bounding box center [983, 318] width 77 height 77
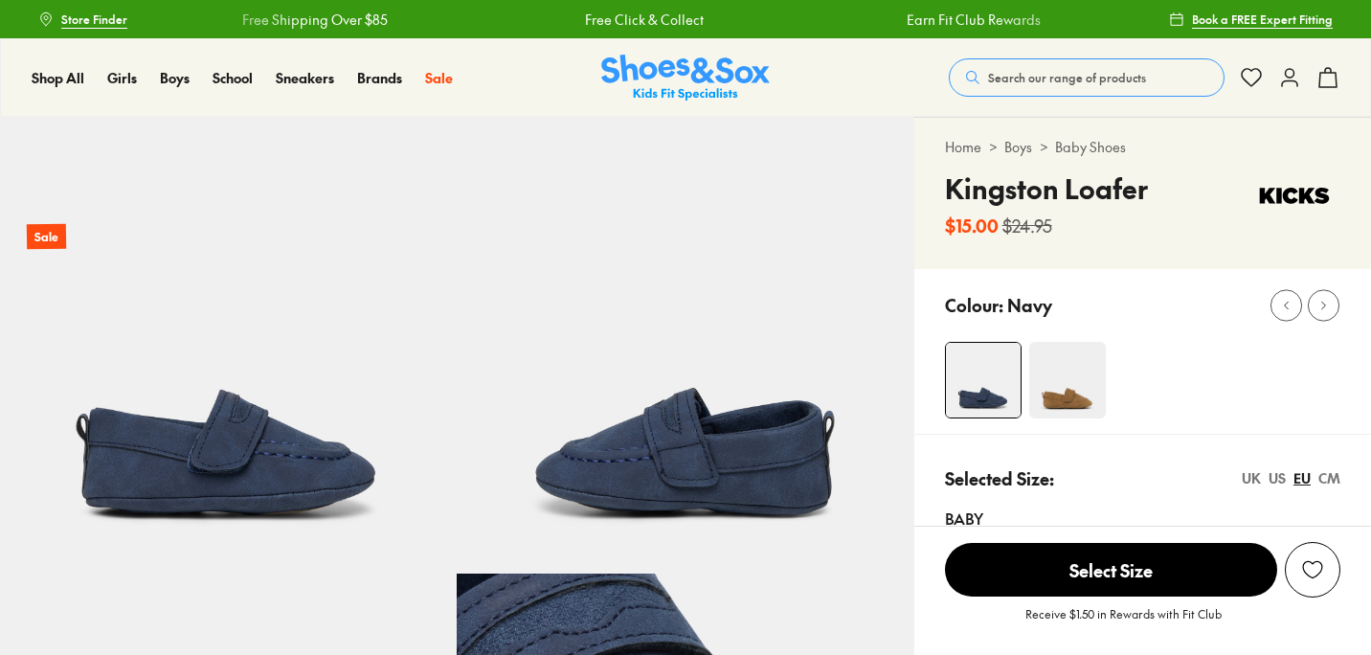
select select "*"
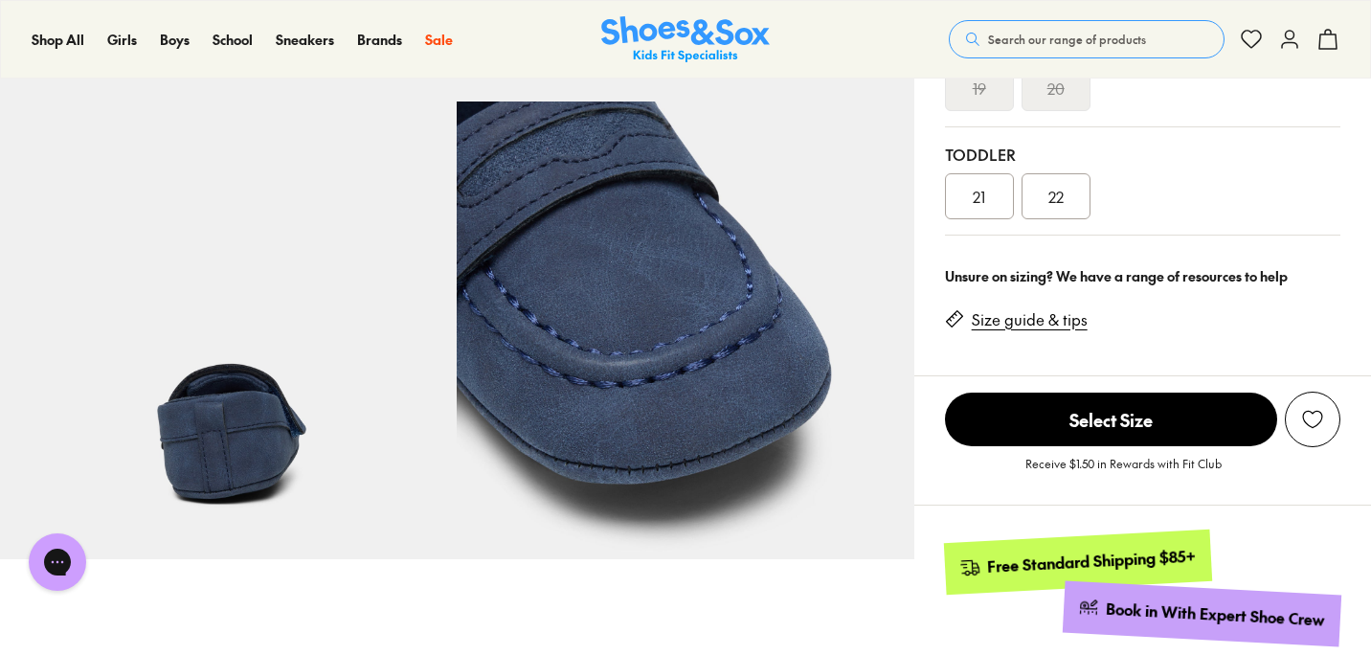
scroll to position [492, 0]
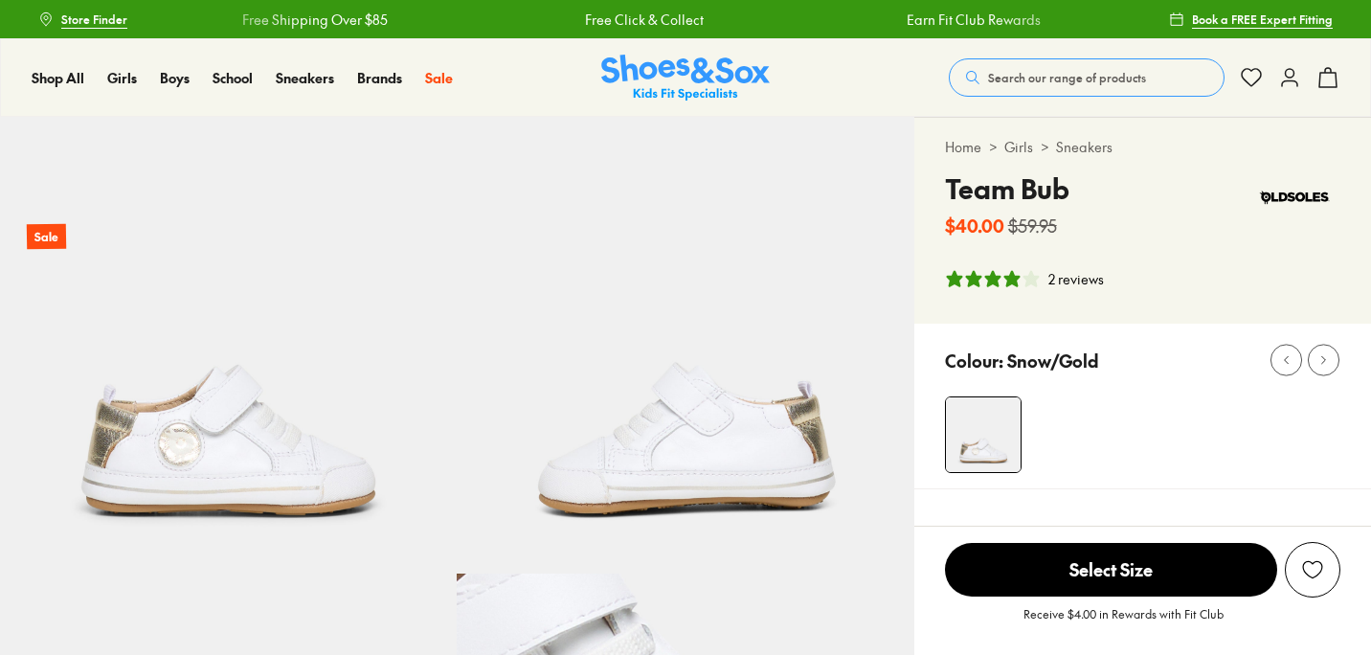
select select "*"
